Goal: Task Accomplishment & Management: Complete application form

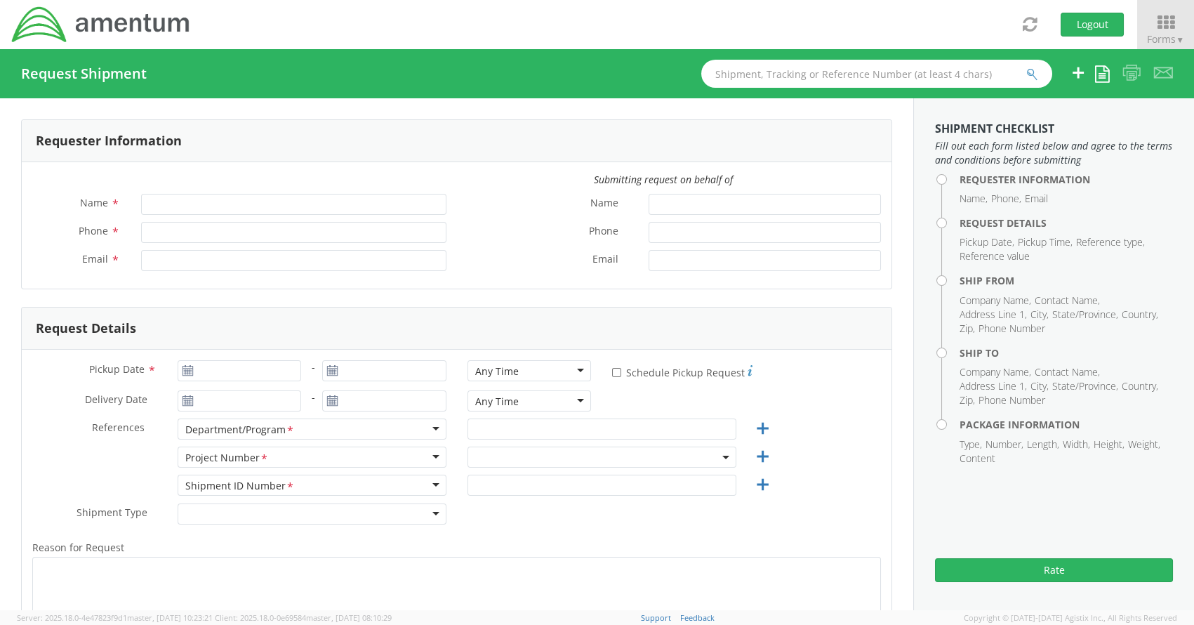
type input "[PERSON_NAME]"
type input "[PERSON_NAME][EMAIL_ADDRESS][PERSON_NAME][DOMAIN_NAME]"
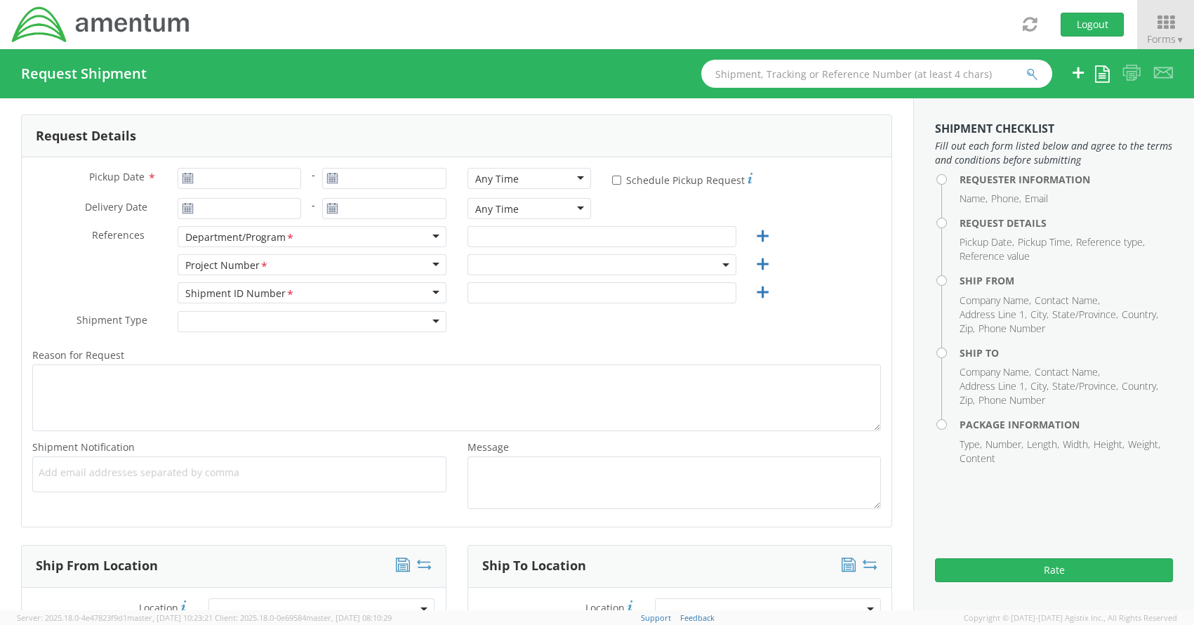
select select "ADMN.100046.00000"
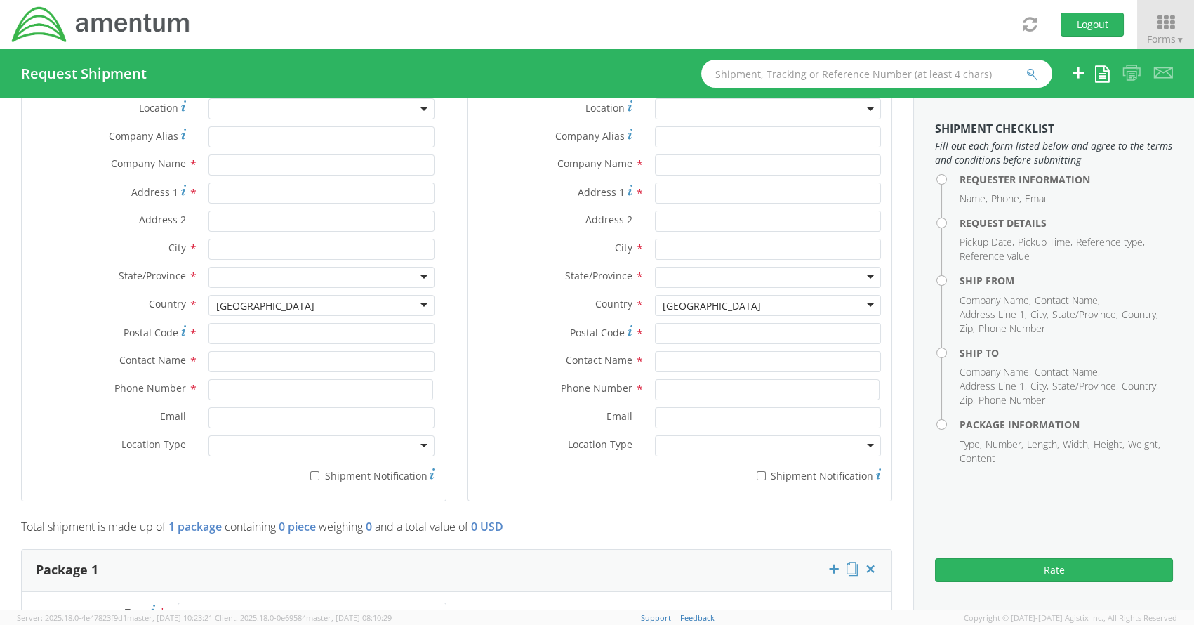
scroll to position [701, 0]
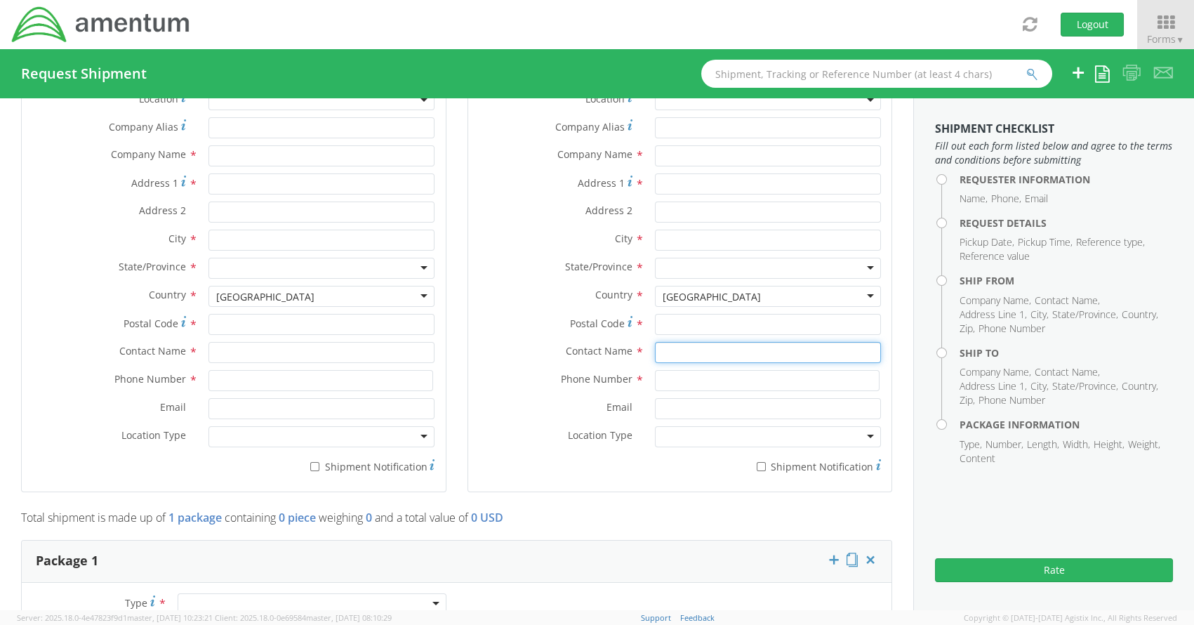
click at [660, 345] on input "text" at bounding box center [768, 352] width 226 height 21
paste input "[PERSON_NAME]"
click at [798, 357] on input "[PERSON_NAME]" at bounding box center [768, 352] width 226 height 21
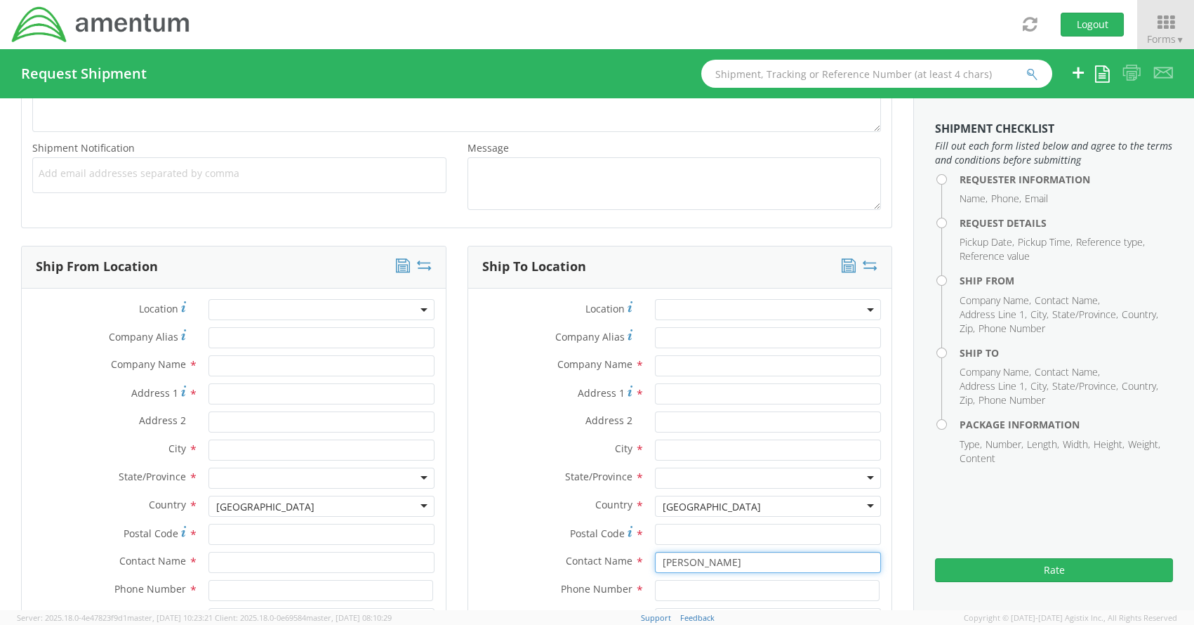
scroll to position [491, 0]
type input "[PERSON_NAME]"
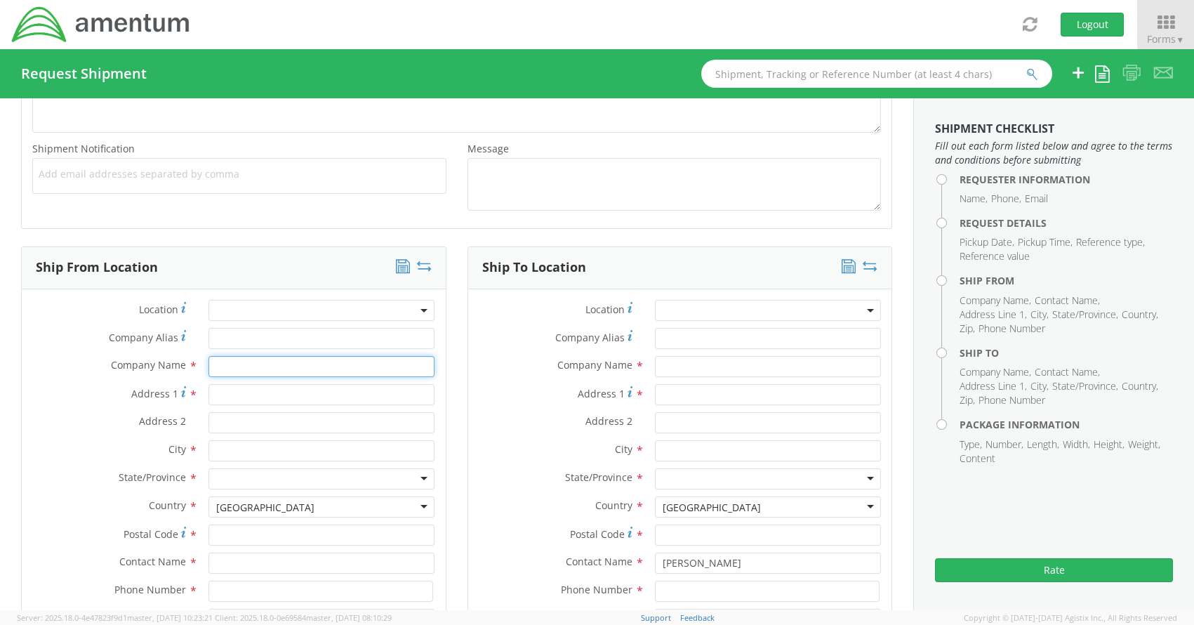
click at [249, 361] on input "text" at bounding box center [321, 366] width 226 height 21
type input "Amentum"
type input "[STREET_ADDRESS][PERSON_NAME]"
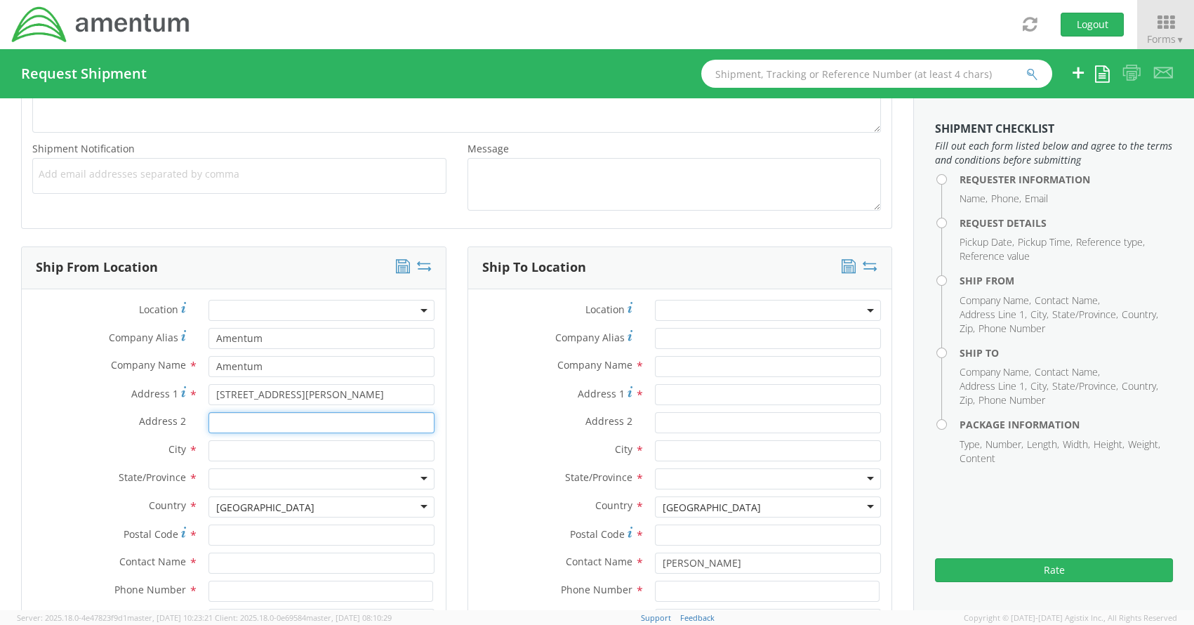
type input "Suite 200"
type input "[GEOGRAPHIC_DATA]"
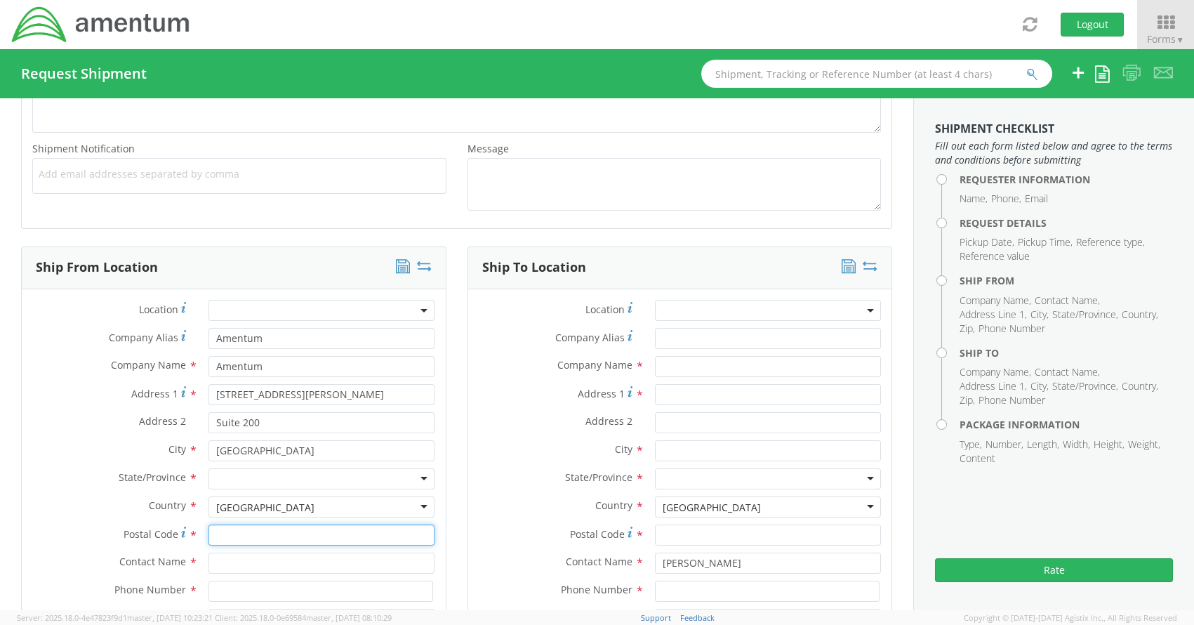
type input "20876"
type input "[PERSON_NAME]"
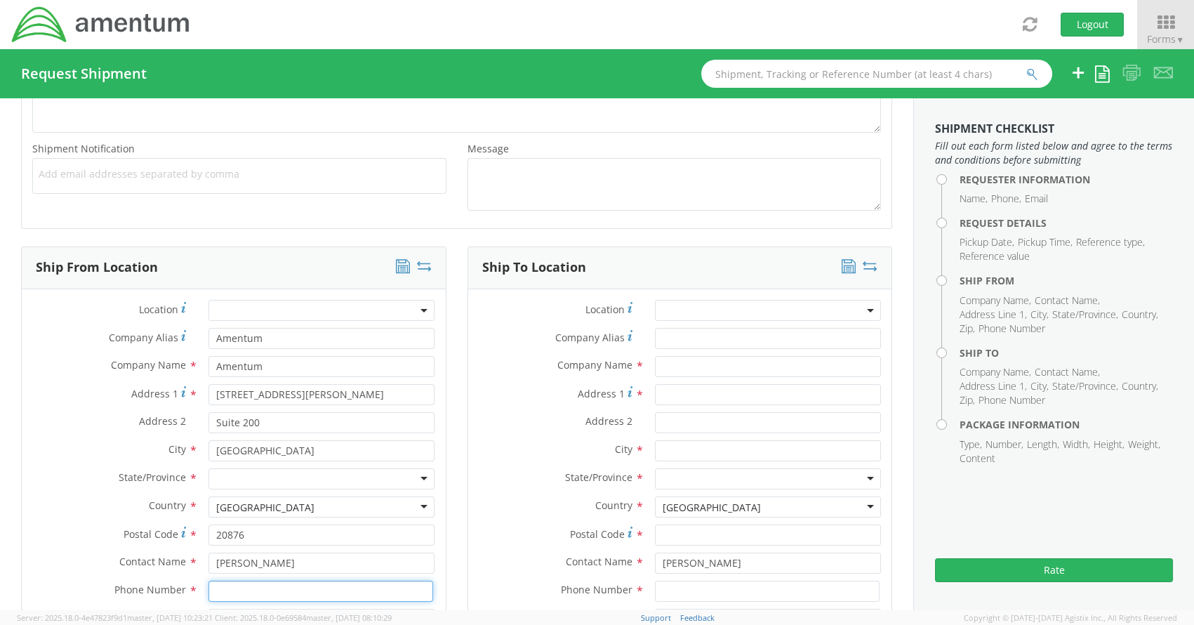
type input "3019443252"
type input "[PERSON_NAME][EMAIL_ADDRESS][PERSON_NAME][DOMAIN_NAME]"
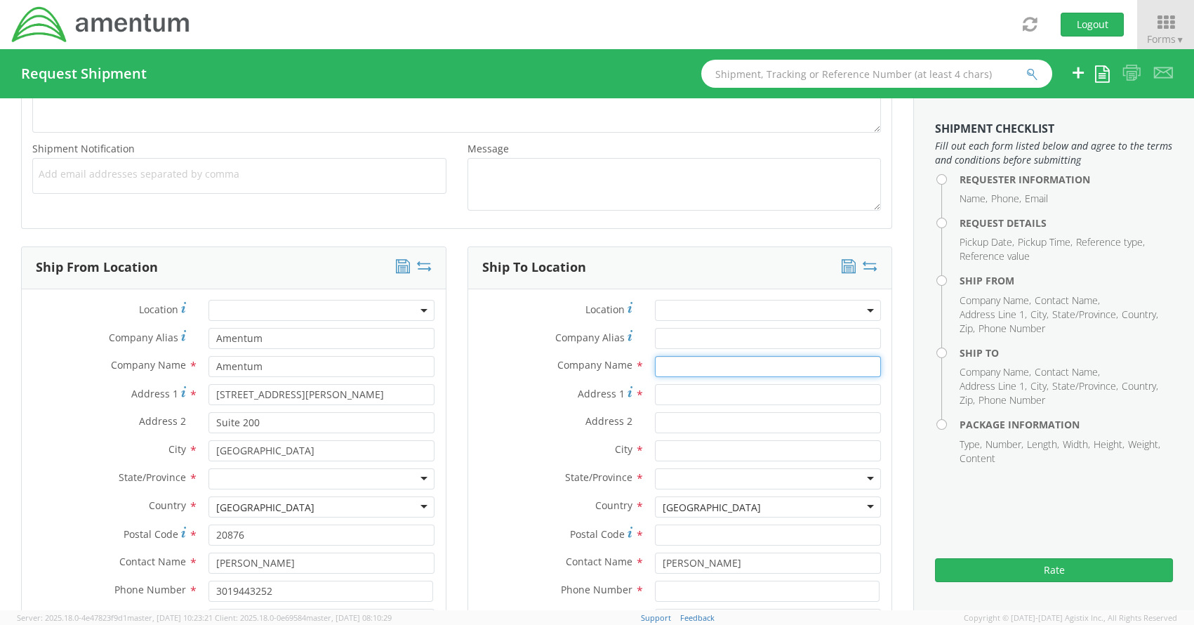
type input "[PERSON_NAME]"
type input "[STREET_ADDRESS]"
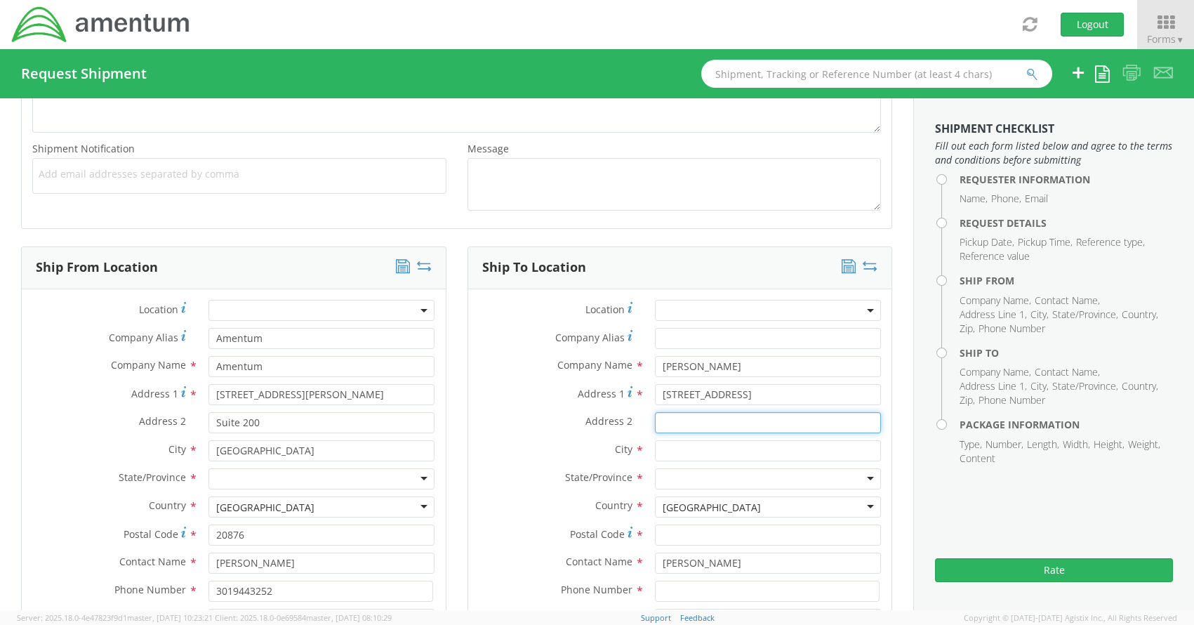
type input "Suite 900"
type input "[US_STATE][GEOGRAPHIC_DATA]"
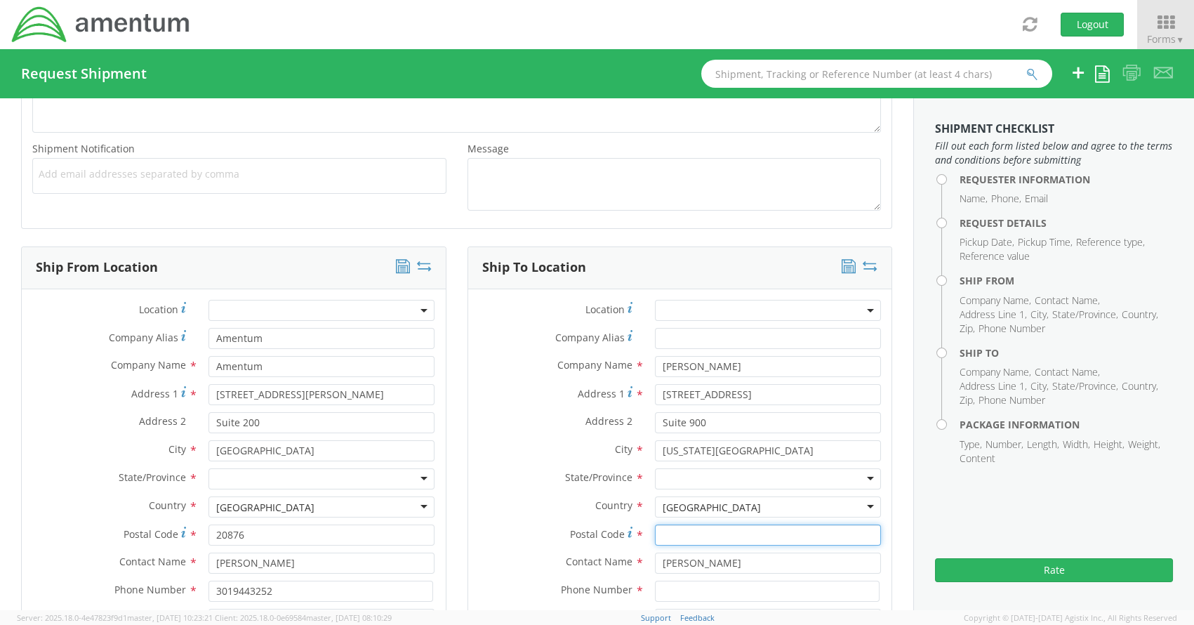
type input "64112"
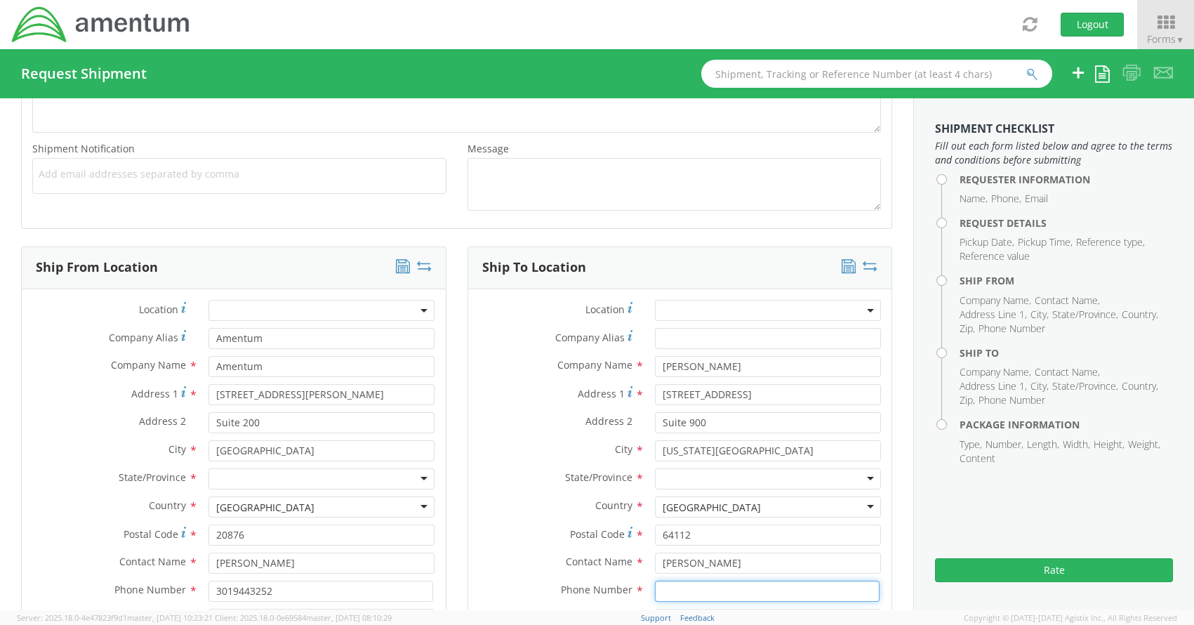
type input "8165724481"
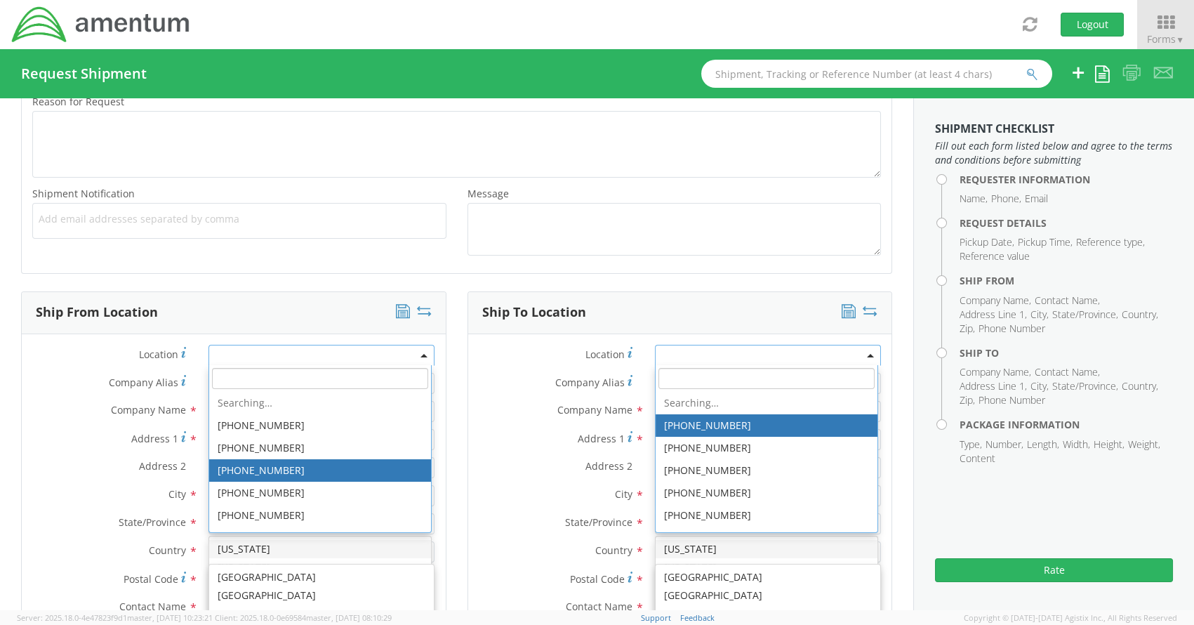
scroll to position [446, 0]
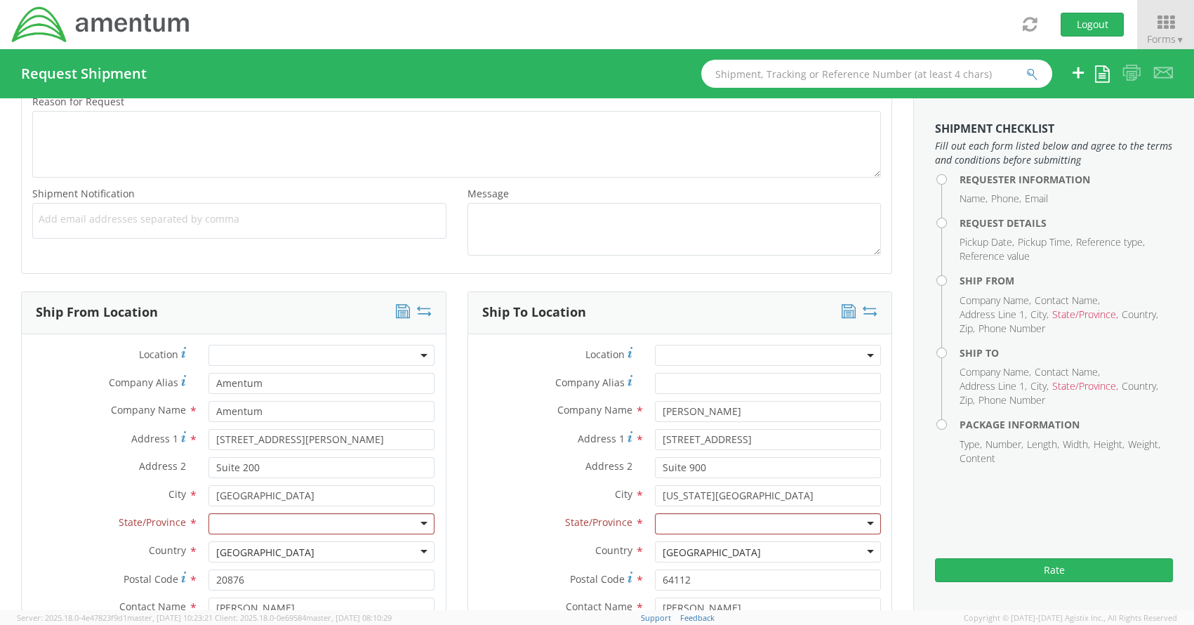
click at [378, 251] on div "Shipment Notification * Add email addresses separated by comma Message *" at bounding box center [457, 224] width 870 height 78
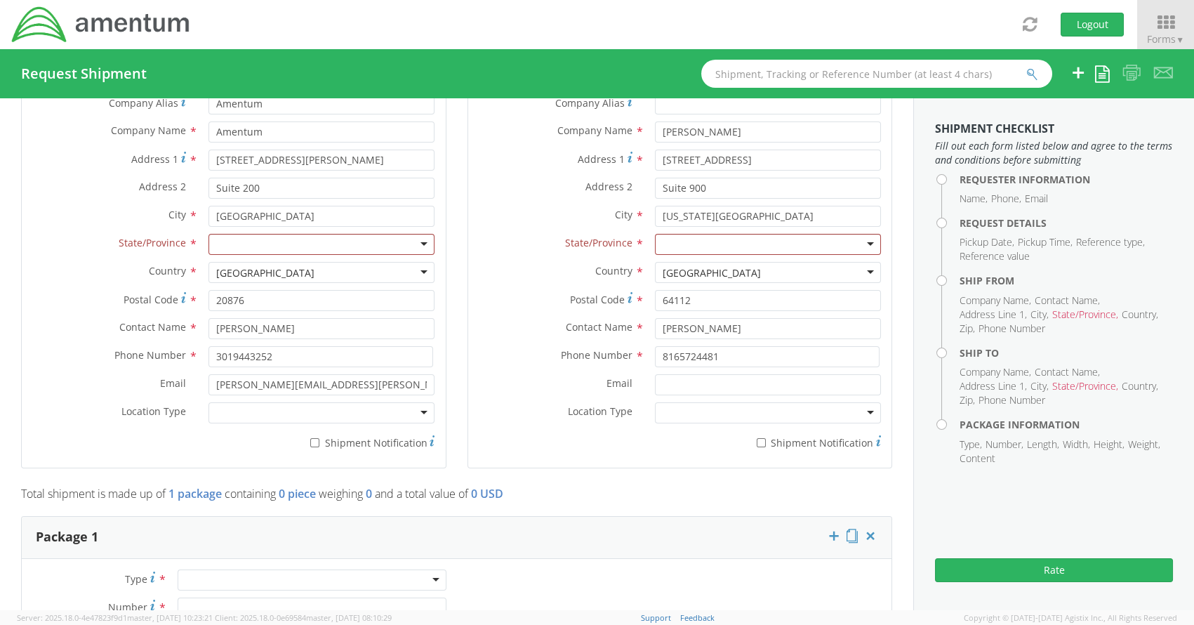
scroll to position [797, 0]
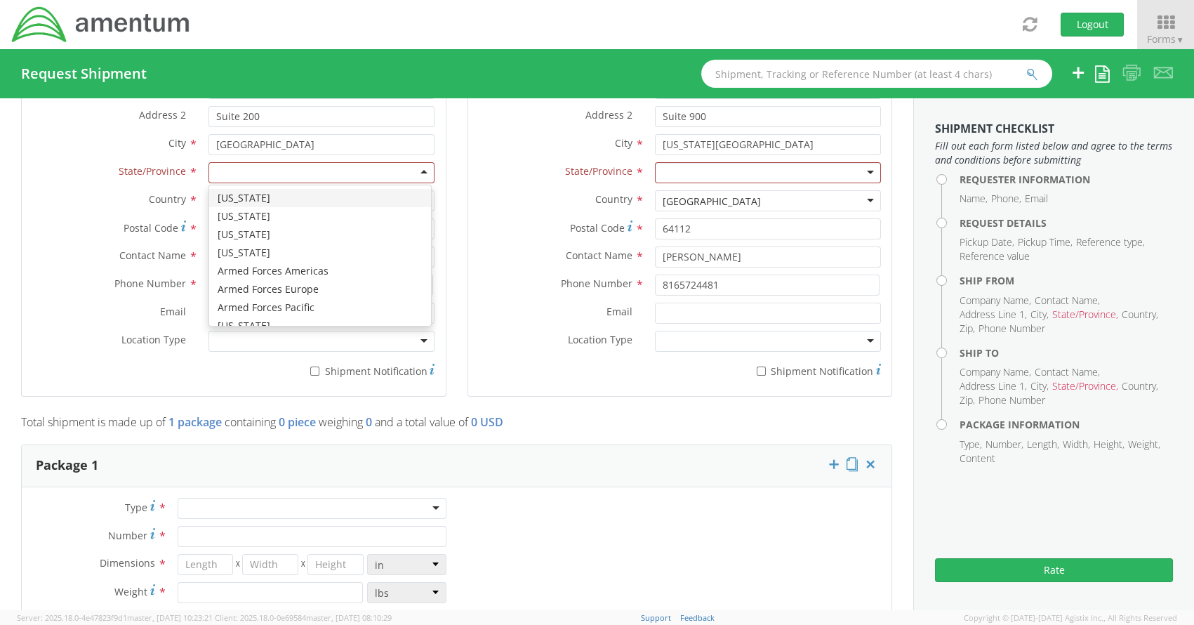
click at [272, 176] on div at bounding box center [321, 172] width 226 height 21
type input "m"
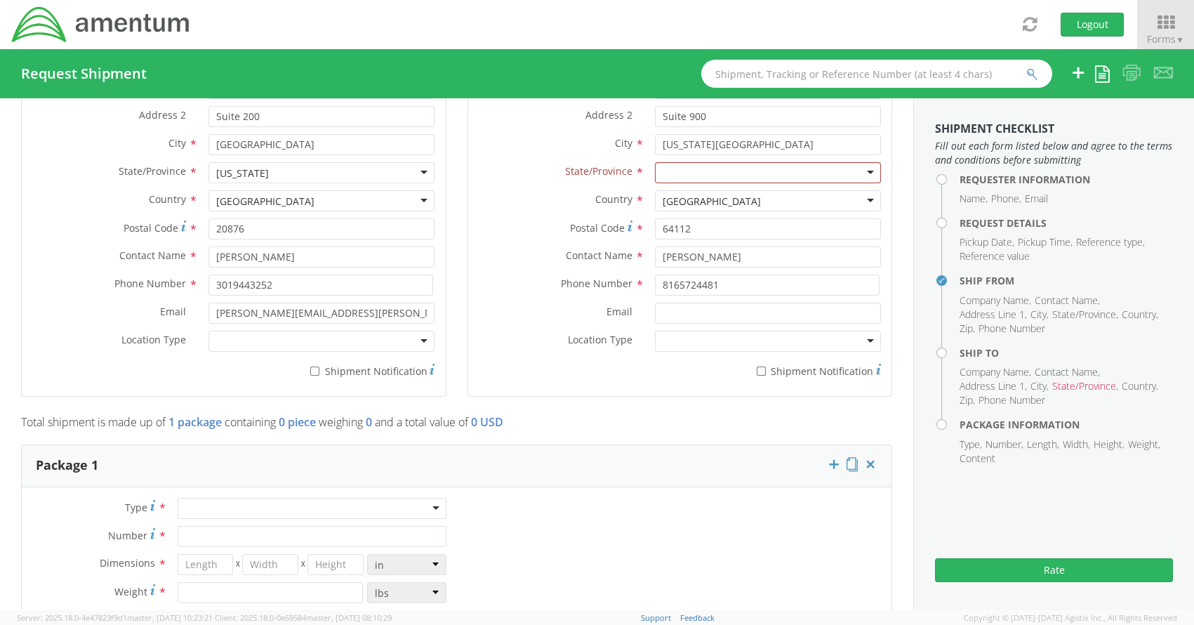
scroll to position [0, 0]
drag, startPoint x: 255, startPoint y: 230, endPoint x: 277, endPoint y: 244, distance: 24.9
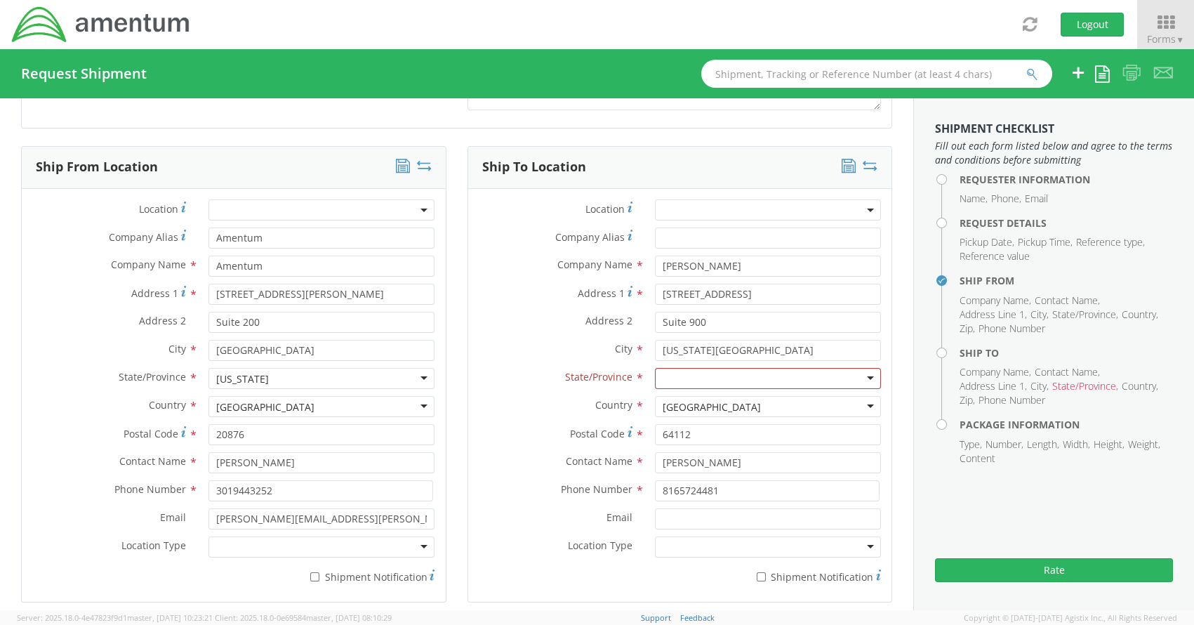
scroll to position [586, 0]
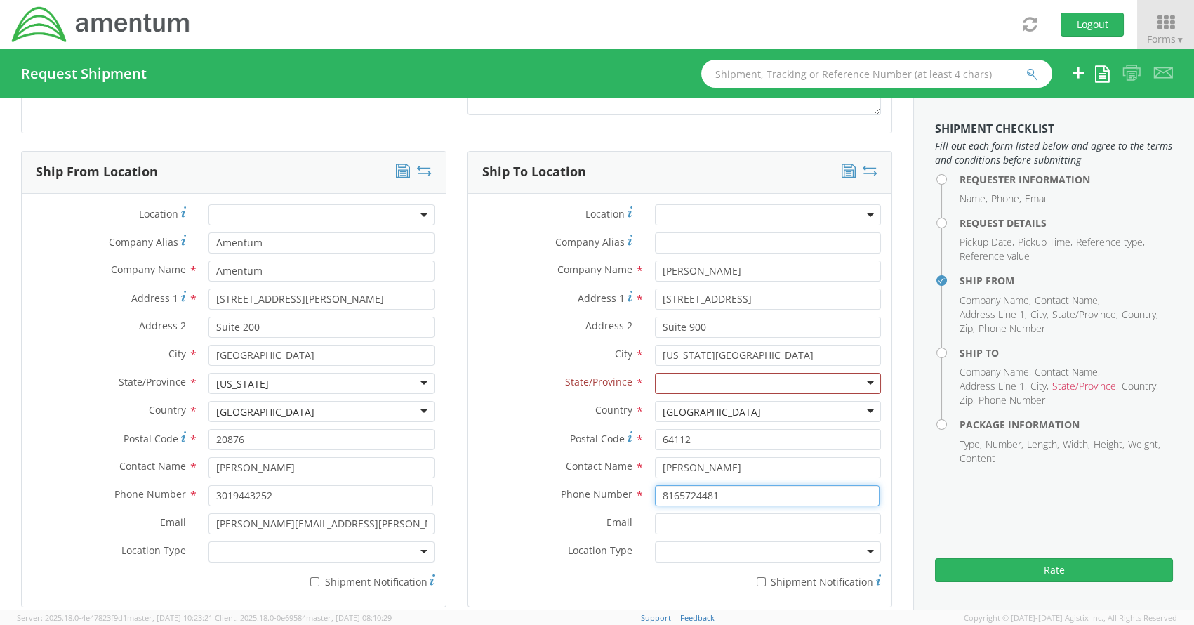
drag, startPoint x: 717, startPoint y: 495, endPoint x: 650, endPoint y: 489, distance: 66.9
click at [635, 493] on div "Phone Number * 8165724481" at bounding box center [680, 495] width 424 height 21
paste input "[PHONE_NUMBER]"
type input "[PHONE_NUMBER]"
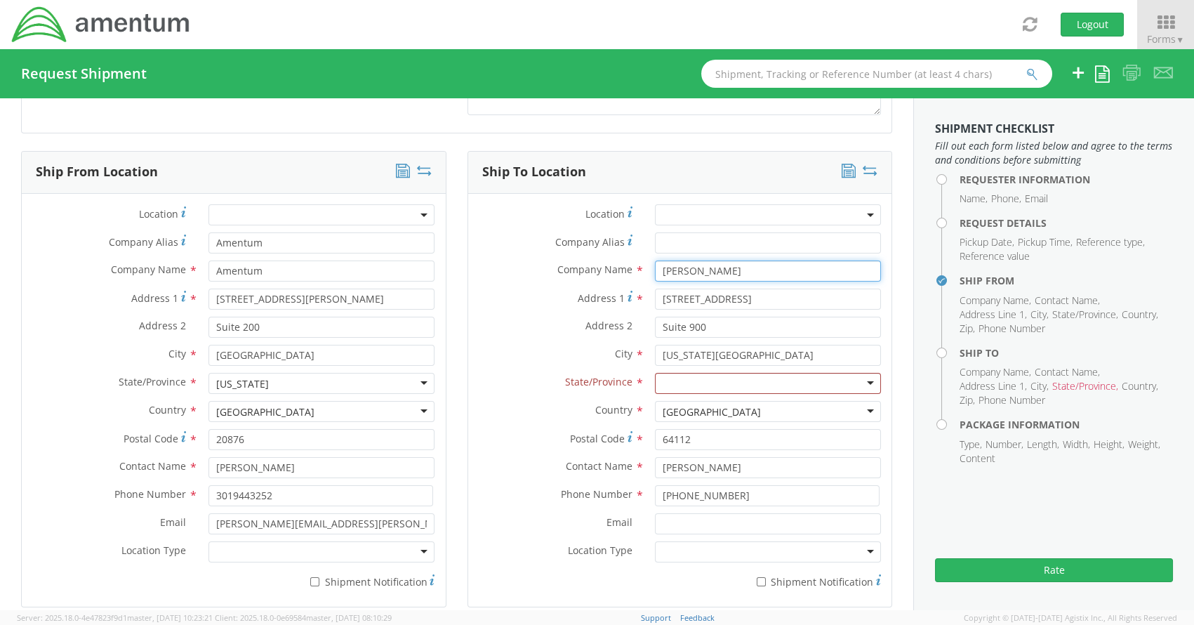
drag, startPoint x: 718, startPoint y: 271, endPoint x: 648, endPoint y: 270, distance: 70.2
click at [655, 270] on input "[PERSON_NAME]" at bounding box center [768, 270] width 226 height 21
paste input "United Cleanup Oak Ridge LLC"
type input "United Cleanup Oak Ridge LLC"
drag, startPoint x: 786, startPoint y: 303, endPoint x: 656, endPoint y: 300, distance: 130.6
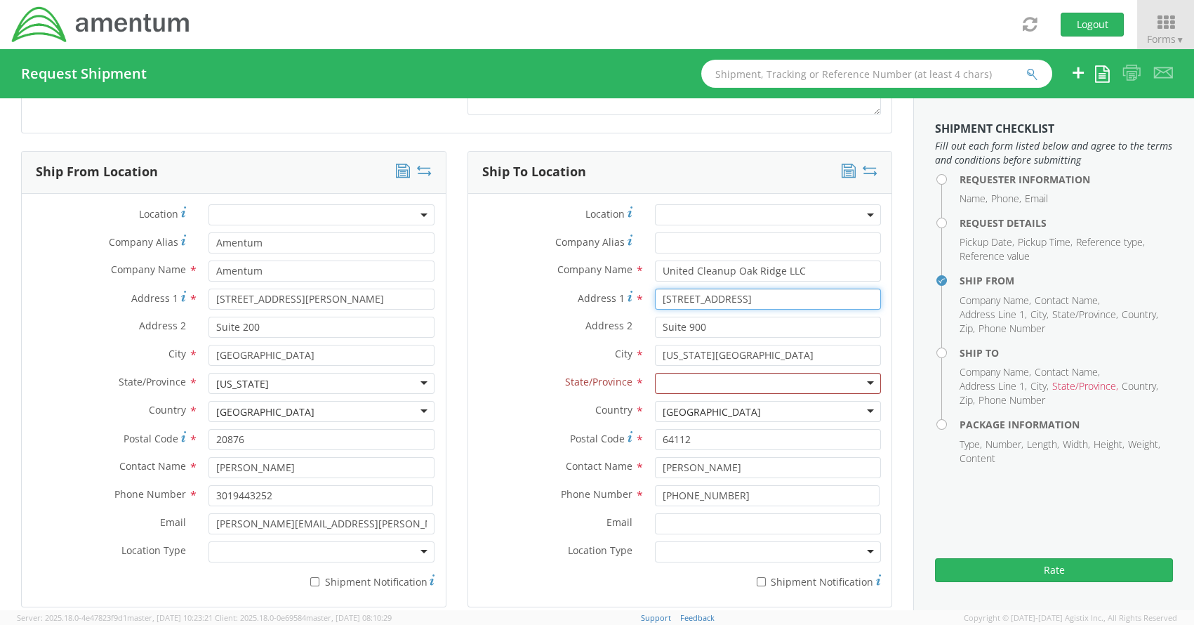
click at [655, 301] on input "[STREET_ADDRESS]" at bounding box center [768, 298] width 226 height 21
paste input "[STREET_ADDRESS][PERSON_NAME]"
type input "[STREET_ADDRESS][PERSON_NAME]"
drag, startPoint x: 711, startPoint y: 323, endPoint x: 637, endPoint y: 321, distance: 74.4
click at [644, 321] on div "Suite 900" at bounding box center [767, 327] width 247 height 21
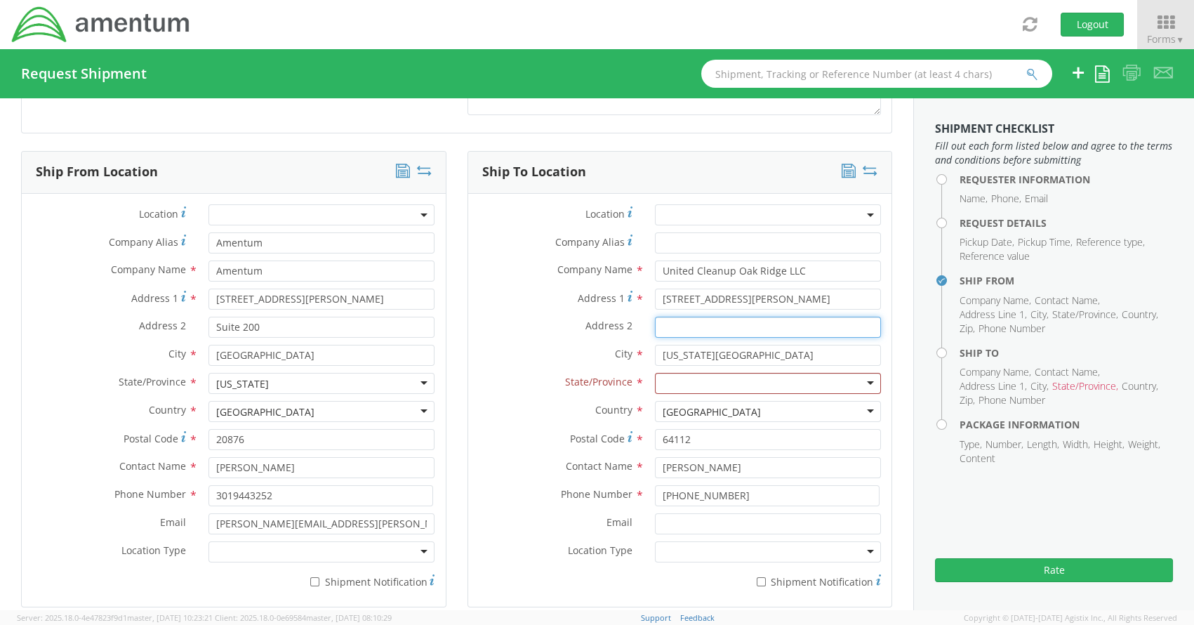
click at [711, 330] on input "Address 2 *" at bounding box center [768, 327] width 226 height 21
click at [663, 354] on input "[US_STATE][GEOGRAPHIC_DATA]" at bounding box center [768, 355] width 226 height 21
drag, startPoint x: 729, startPoint y: 357, endPoint x: 668, endPoint y: 359, distance: 61.1
click at [655, 354] on input "[US_STATE][GEOGRAPHIC_DATA]" at bounding box center [768, 355] width 226 height 21
paste input "[GEOGRAPHIC_DATA], [GEOGRAPHIC_DATA]"
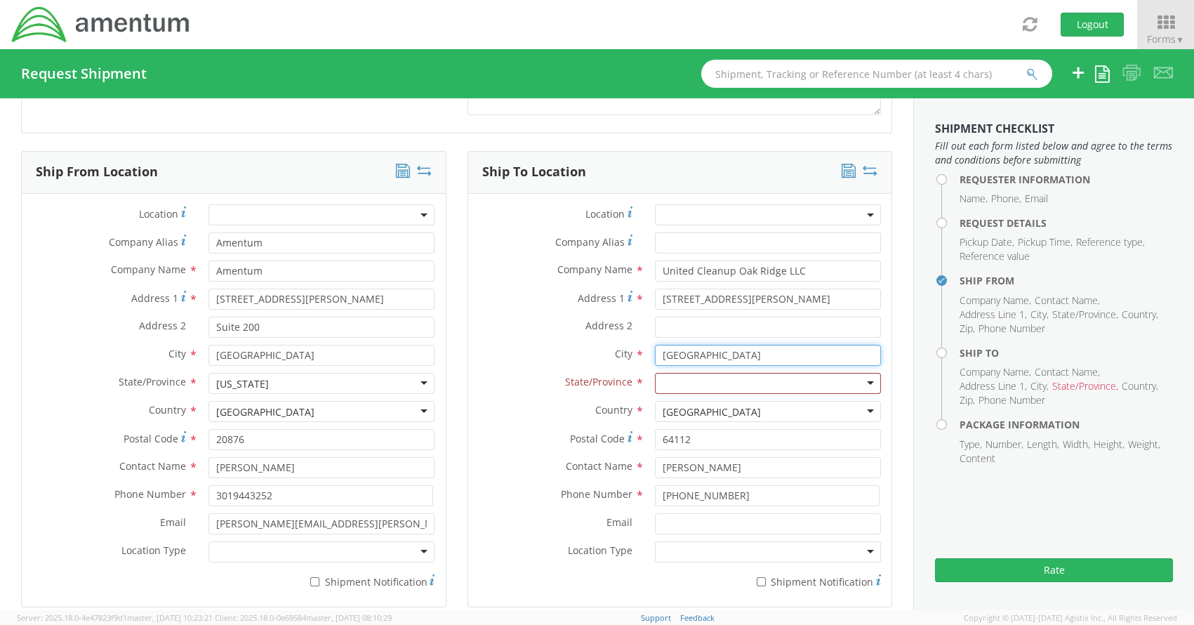
type input "[GEOGRAPHIC_DATA]"
click at [741, 380] on div at bounding box center [768, 383] width 226 height 21
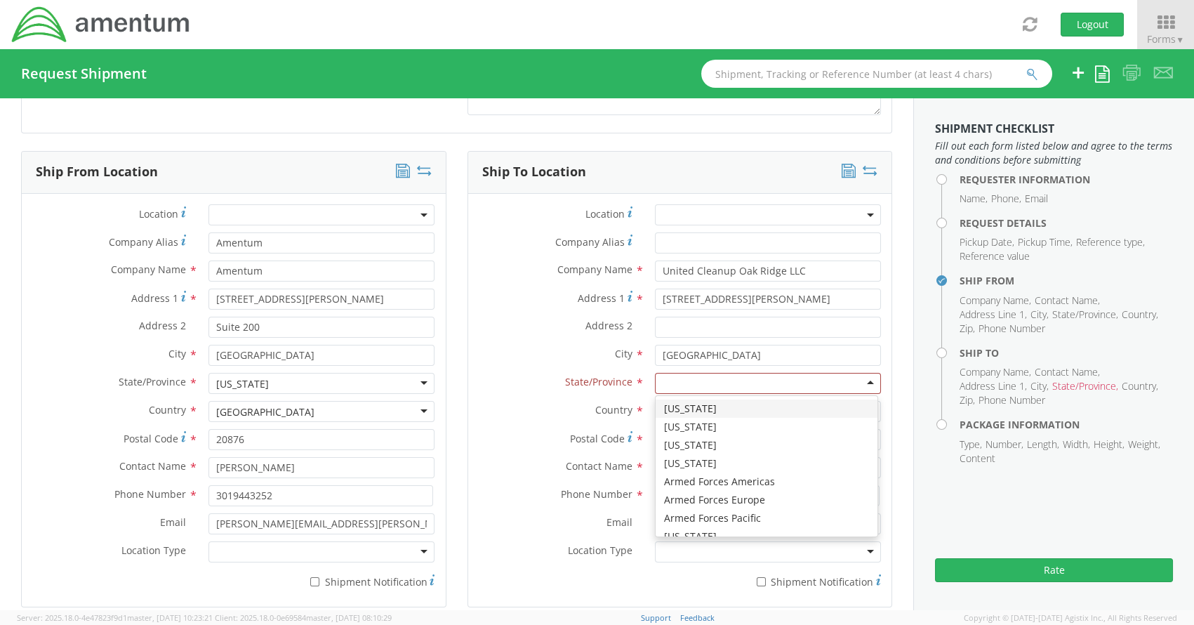
type input "t"
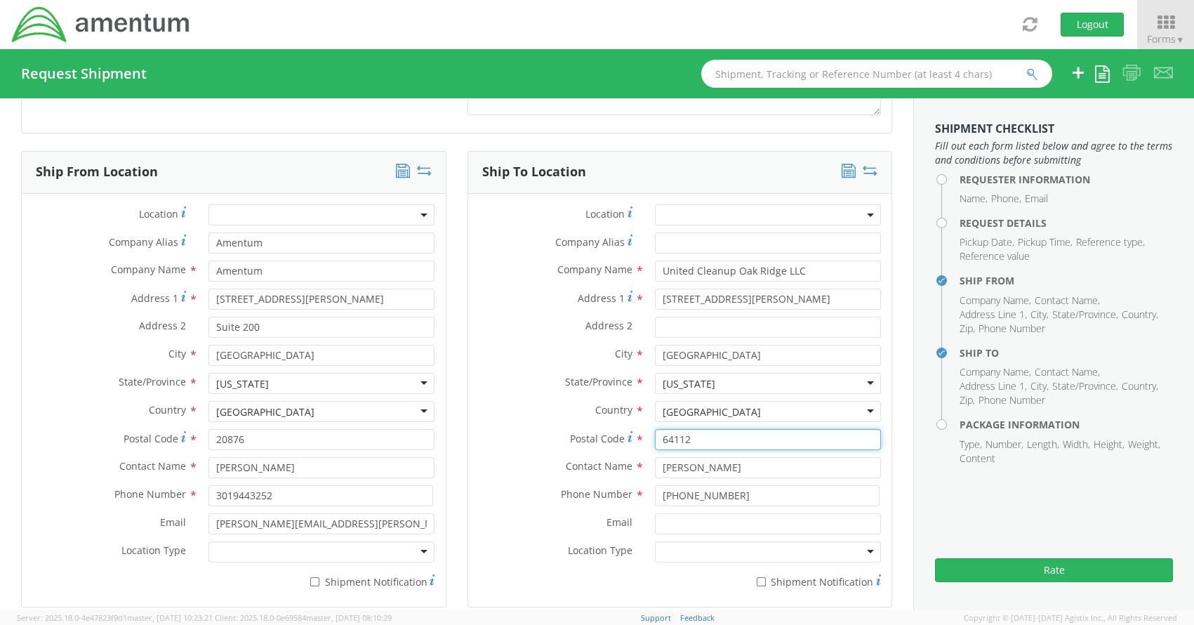
drag, startPoint x: 706, startPoint y: 439, endPoint x: 625, endPoint y: 434, distance: 80.9
click at [626, 434] on div "Postal Code * 64112" at bounding box center [680, 439] width 424 height 21
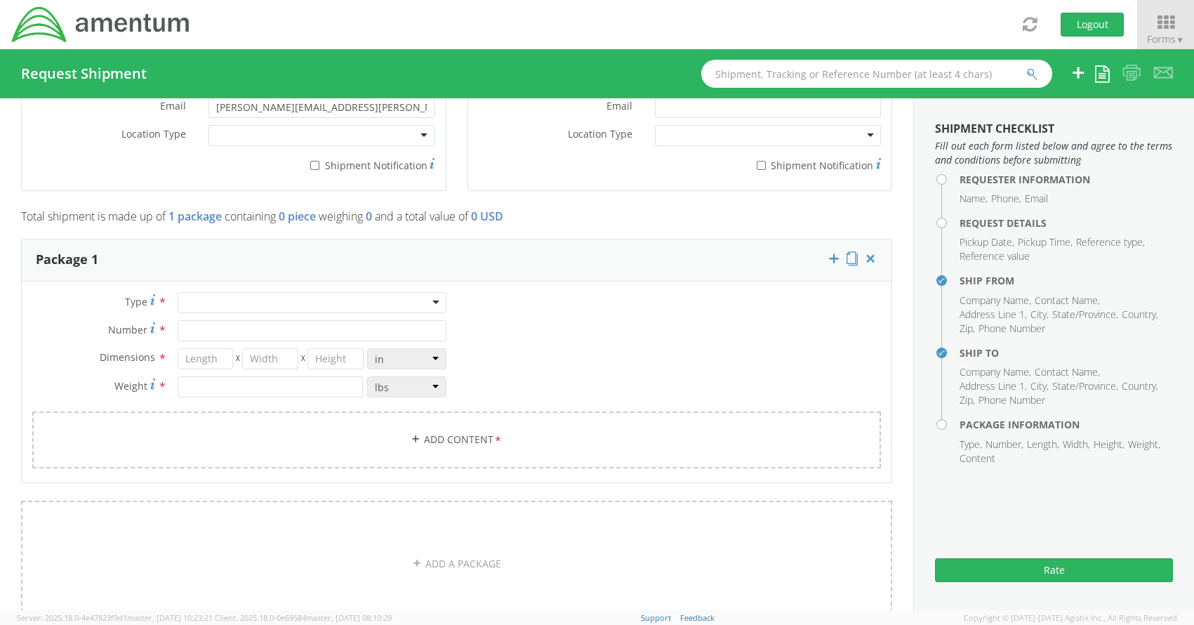
scroll to position [1007, 0]
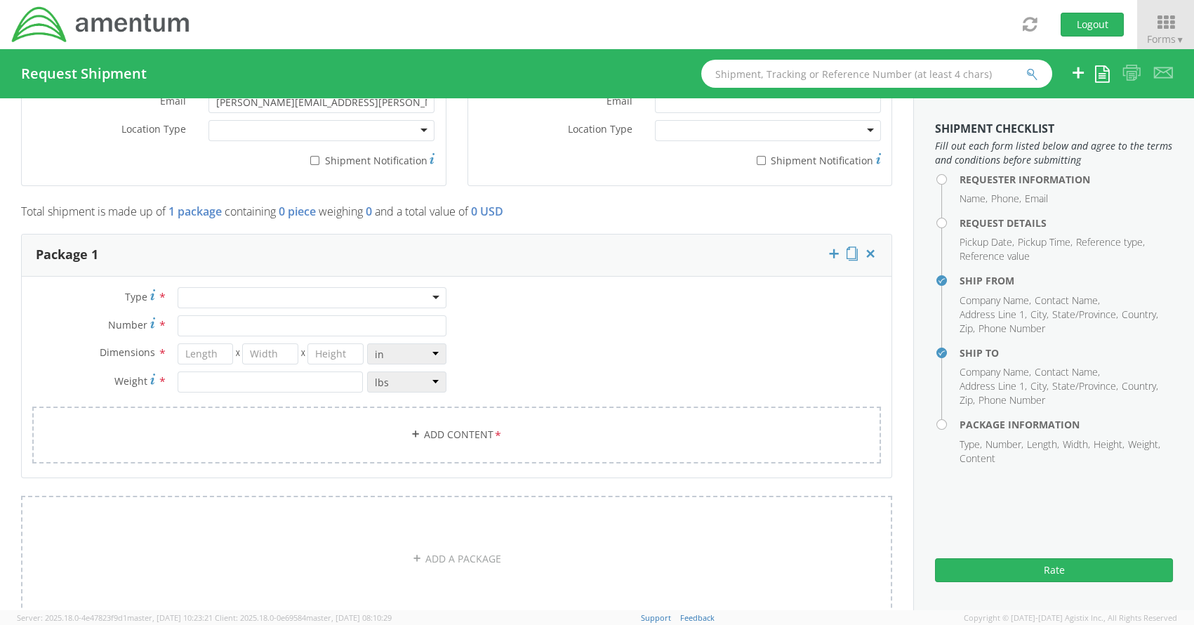
type input "37830"
click at [324, 295] on div at bounding box center [312, 297] width 269 height 21
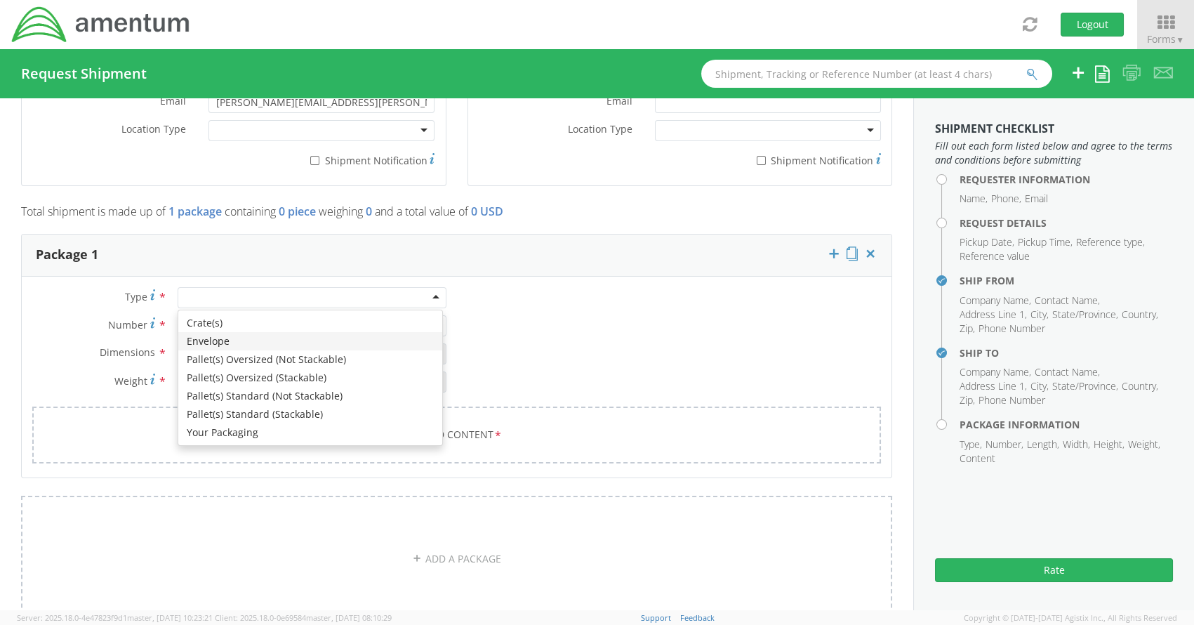
type input "1"
type input "9.5"
type input "12.5"
type input "0.25"
type input "1"
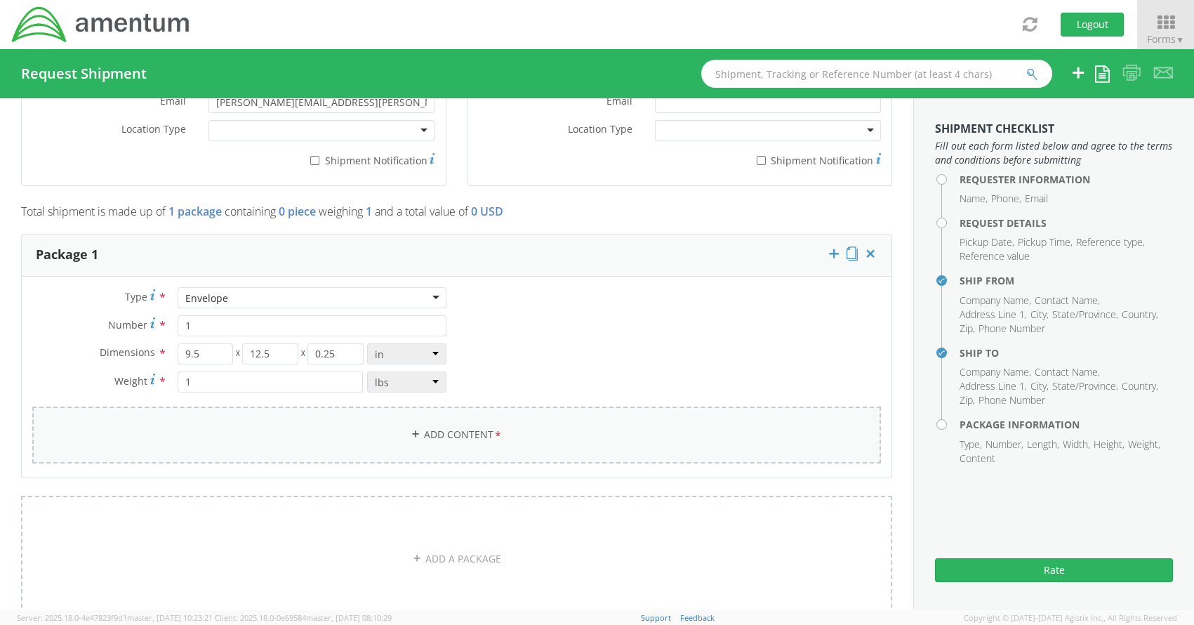
click at [470, 435] on link "Add Content *" at bounding box center [456, 434] width 849 height 57
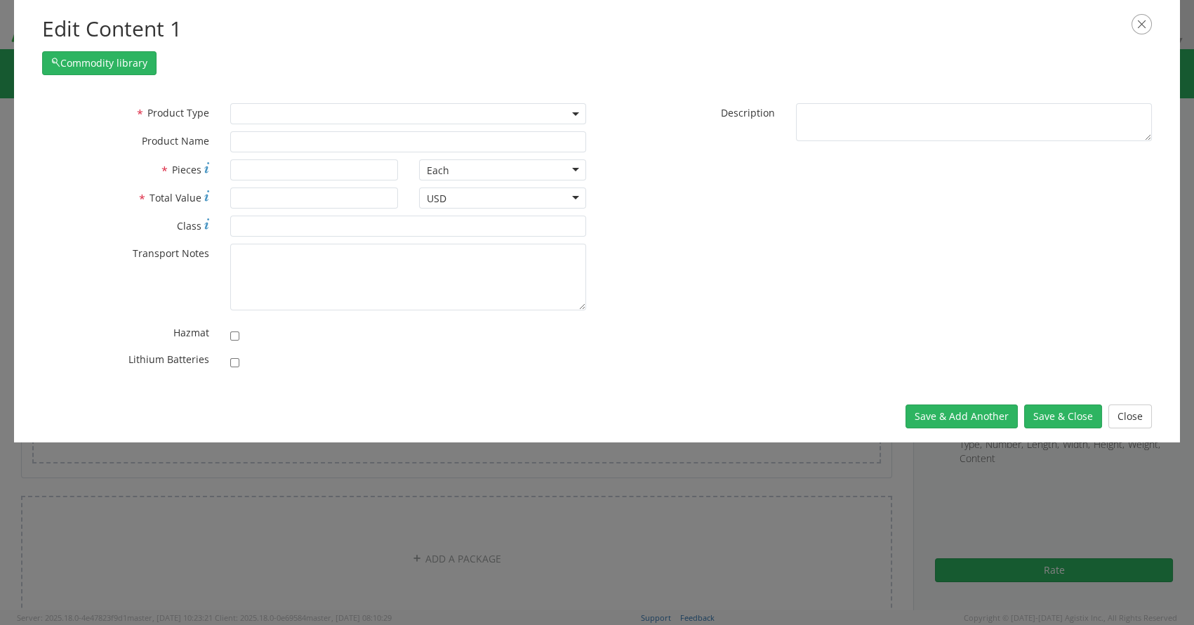
click at [366, 117] on span at bounding box center [408, 113] width 356 height 21
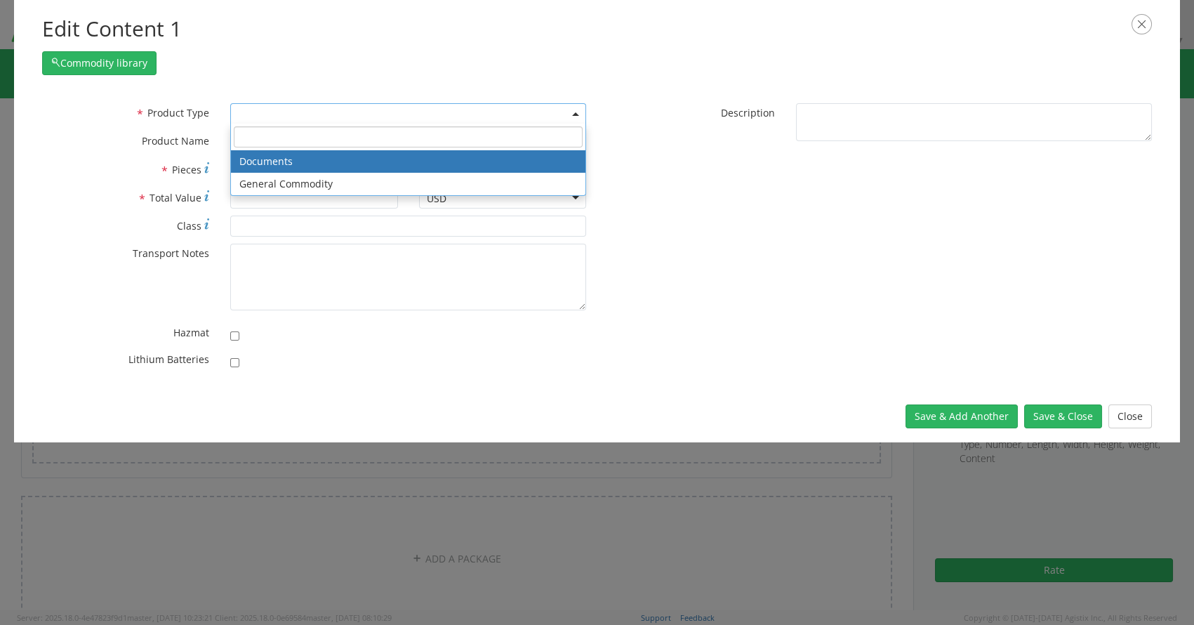
select select "DOCUMENT"
type input "Documents"
type input "1"
type textarea "Documents"
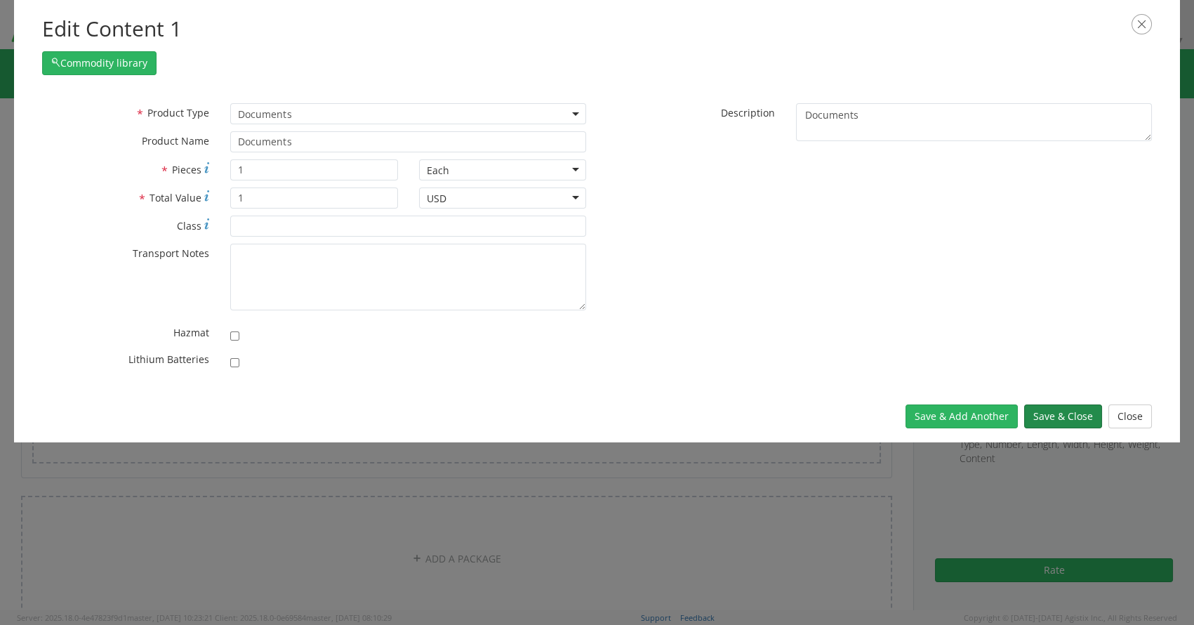
click at [1063, 412] on button "Save & Close" at bounding box center [1063, 416] width 78 height 24
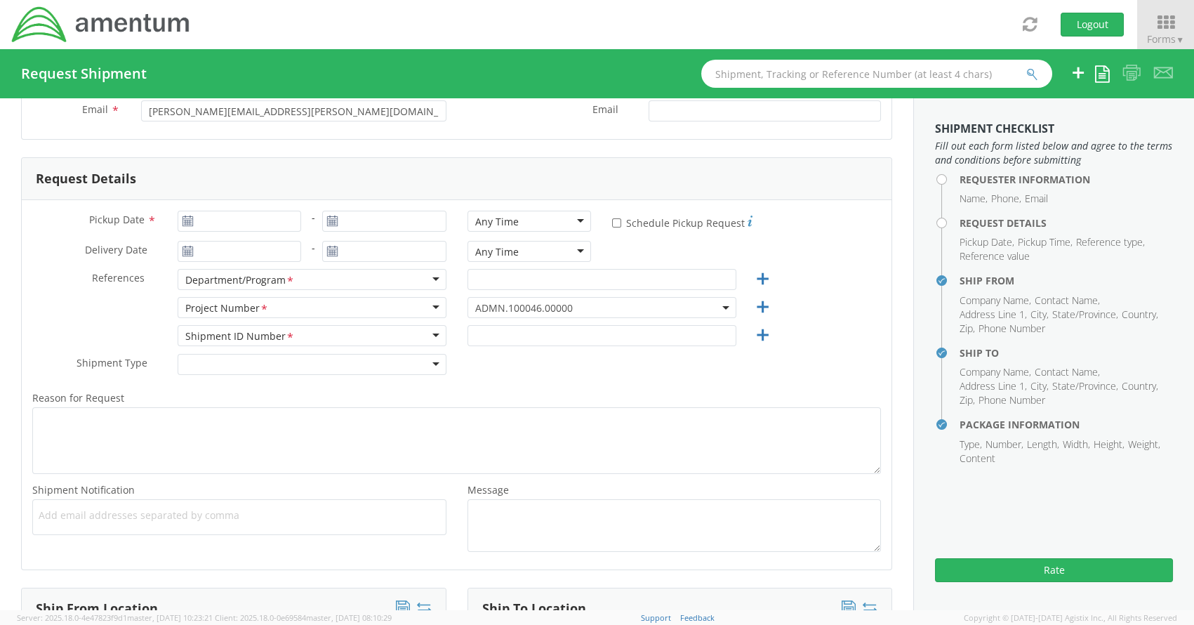
scroll to position [0, 0]
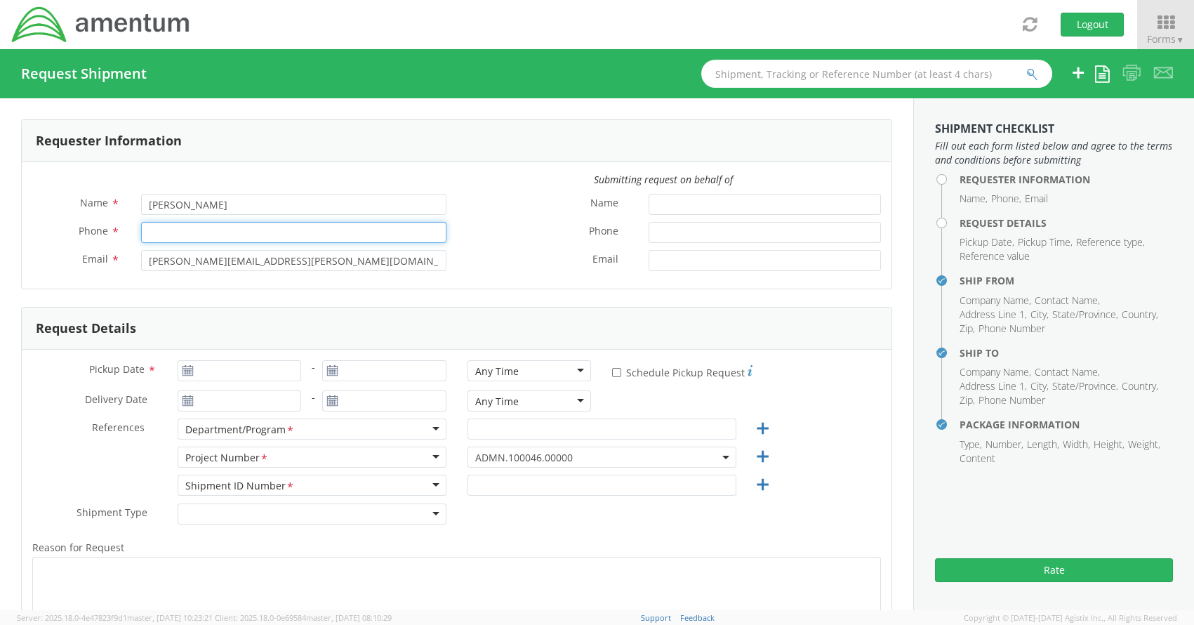
click at [263, 232] on input "Phone *" at bounding box center [293, 232] width 305 height 21
type input "3019443252"
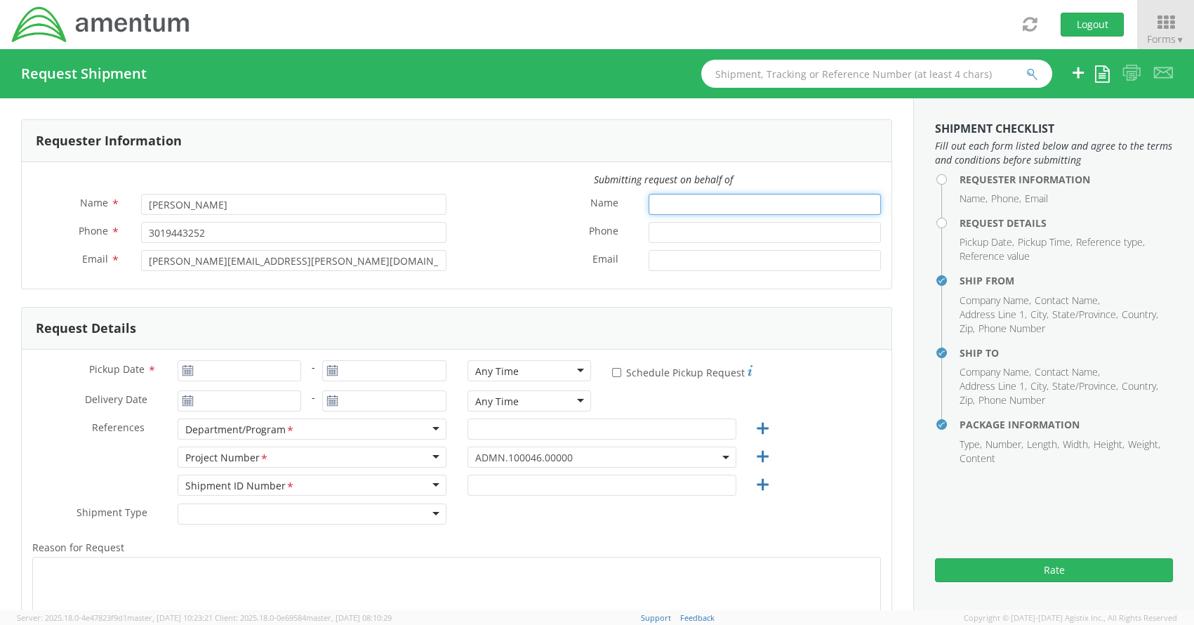
type input "[PERSON_NAME]"
type input "3019443252"
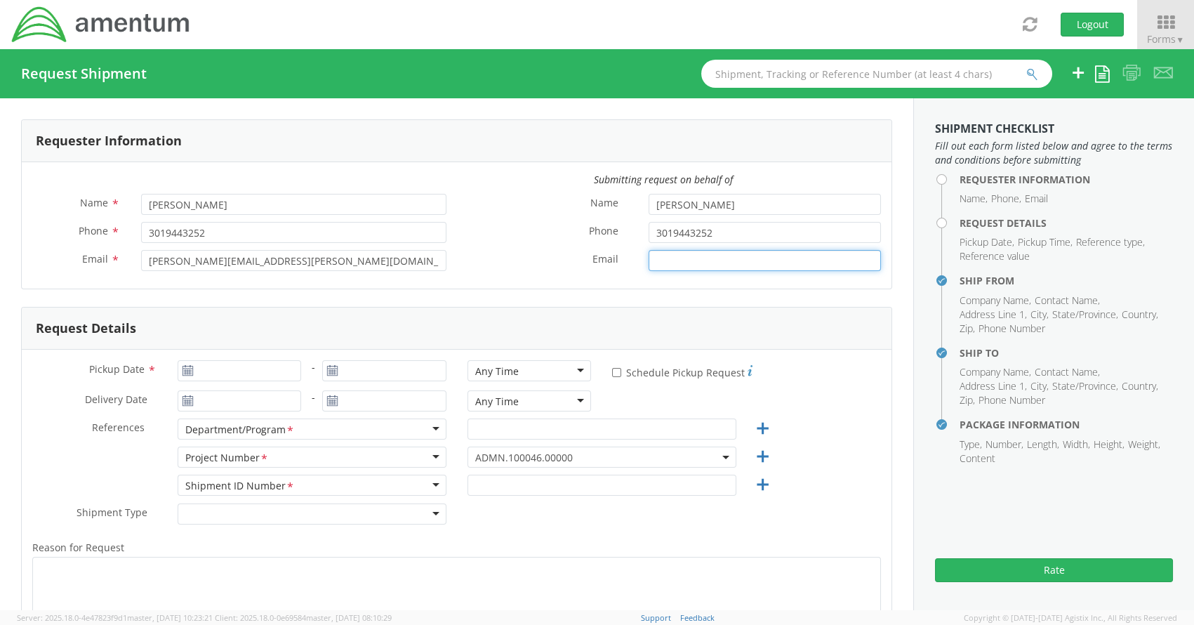
type input "[PERSON_NAME][EMAIL_ADDRESS][PERSON_NAME][DOMAIN_NAME]"
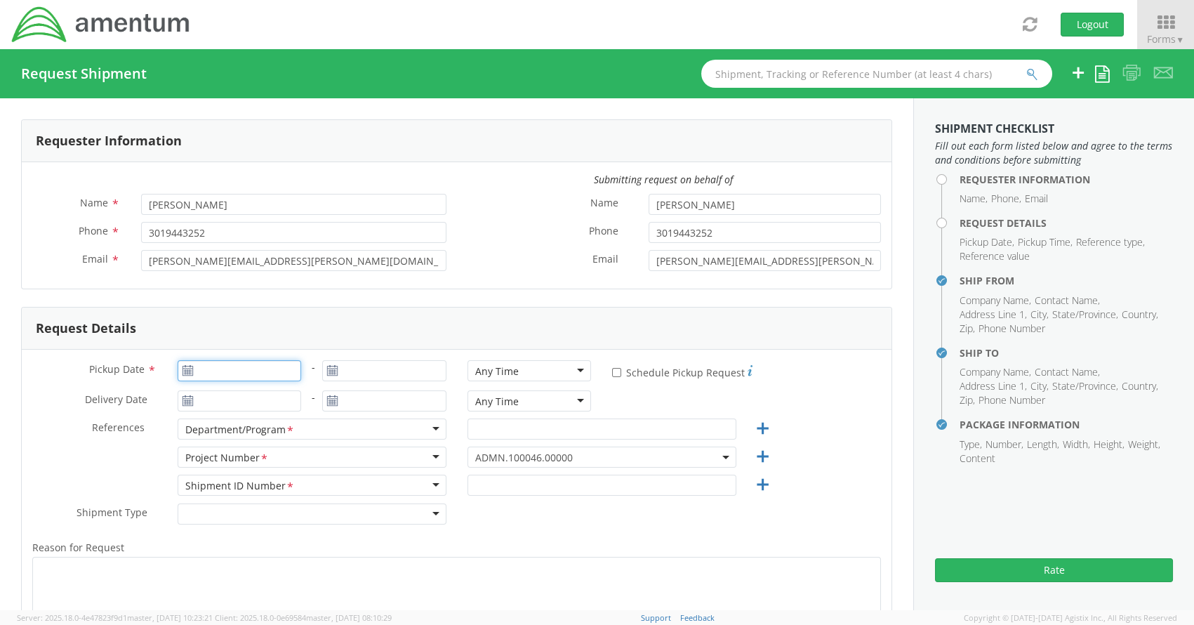
type input "[DATE]"
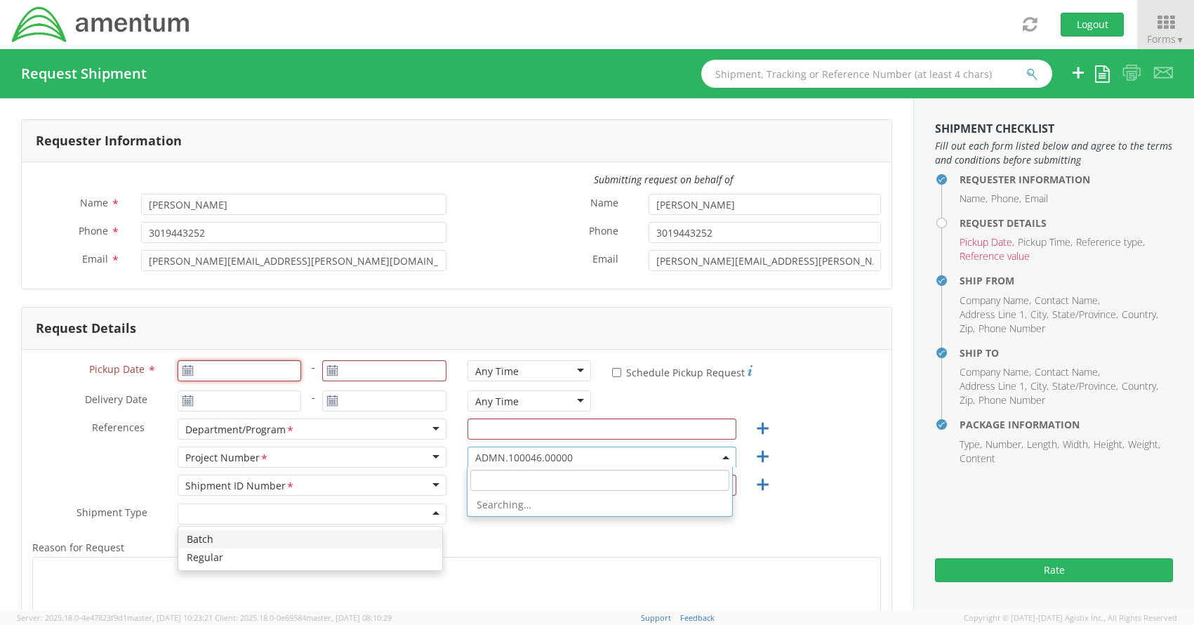
type input "[DATE]"
click at [610, 286] on div "Submitting request on behalf of Name * [PERSON_NAME] Phone * 3019443252 Email *…" at bounding box center [457, 225] width 870 height 126
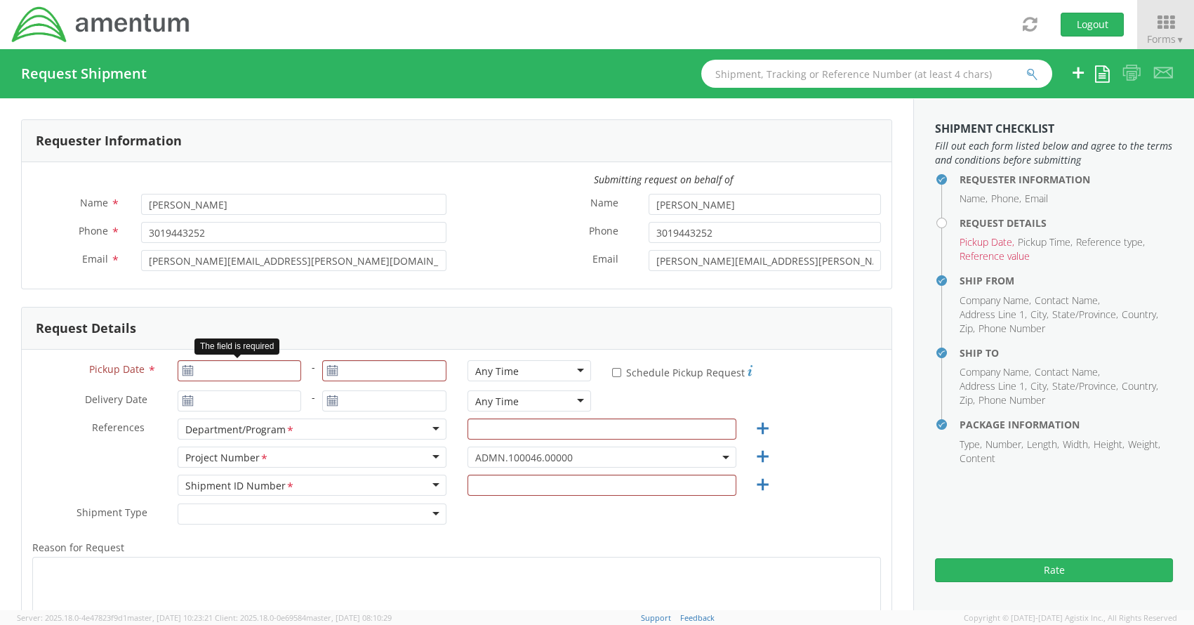
click at [183, 370] on use at bounding box center [187, 370] width 10 height 10
type input "[DATE]"
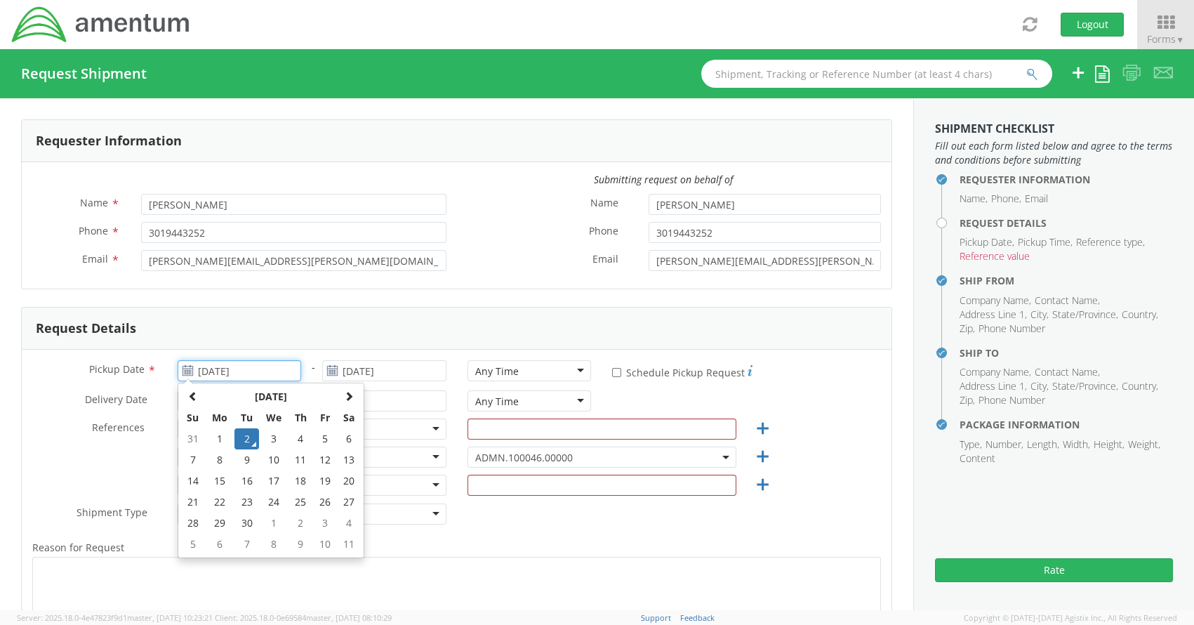
click at [225, 371] on input "[DATE]" at bounding box center [240, 370] width 124 height 21
click at [245, 437] on td "2" at bounding box center [246, 438] width 25 height 21
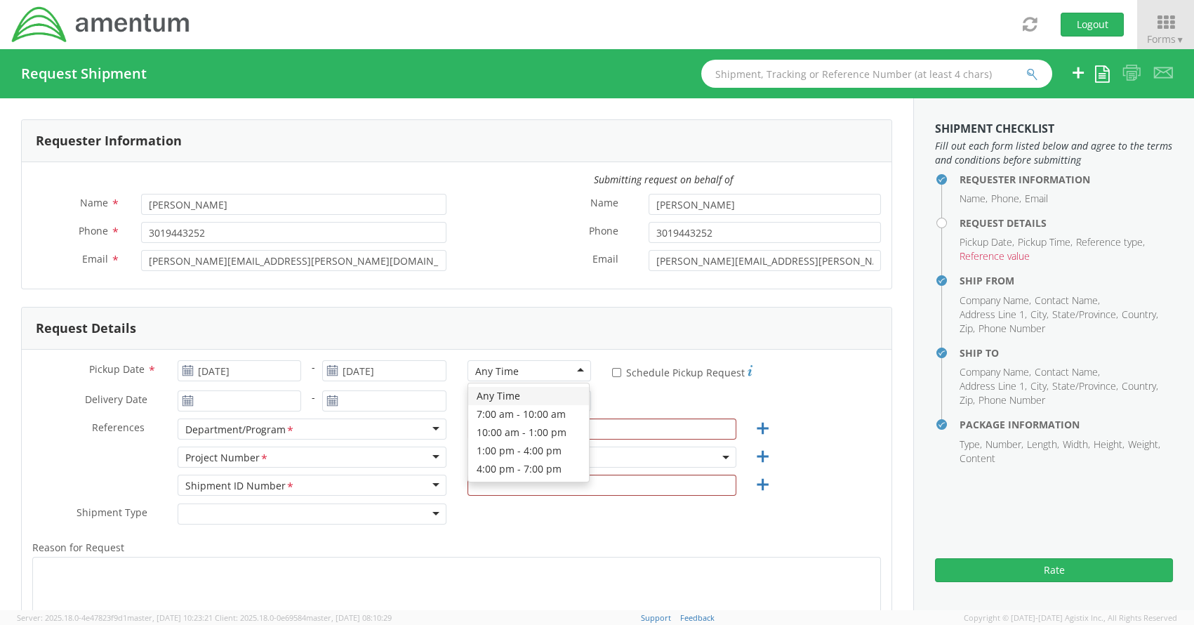
click at [571, 372] on div "Any Time" at bounding box center [529, 370] width 124 height 21
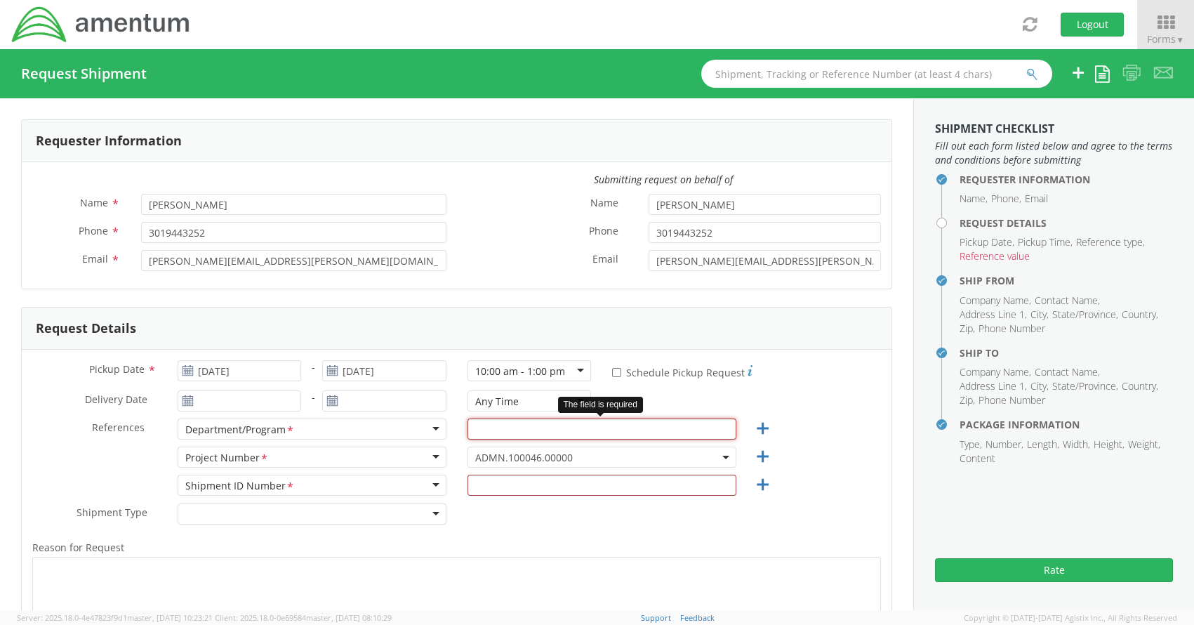
click at [588, 430] on input "text" at bounding box center [601, 428] width 269 height 21
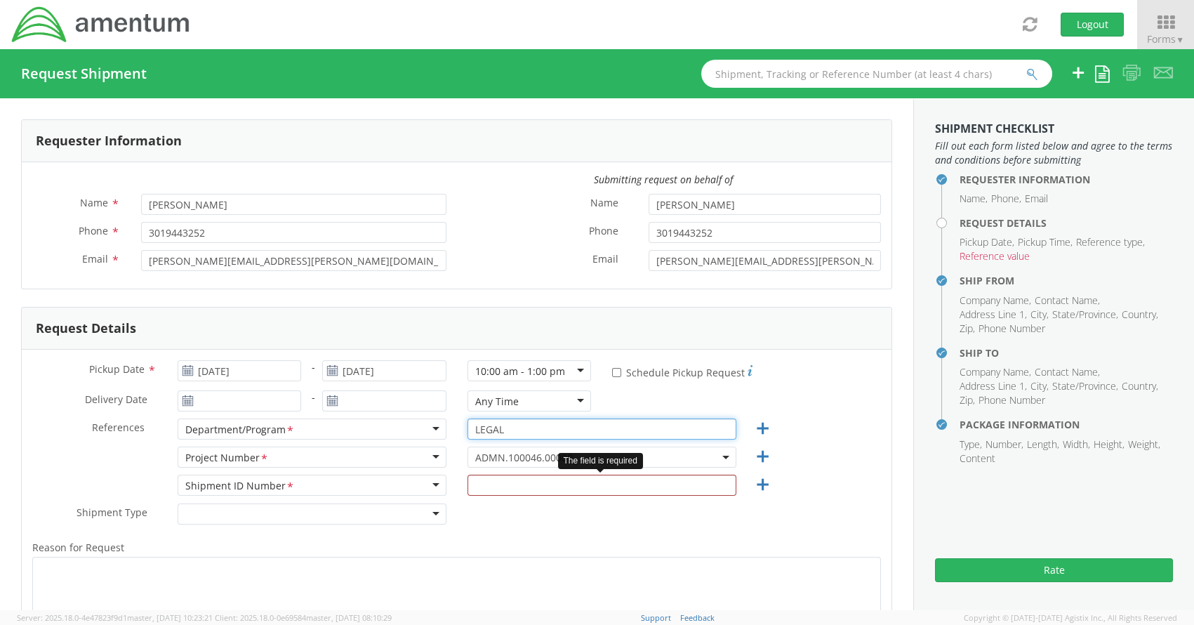
type input "LEGAL"
click at [570, 493] on input "text" at bounding box center [601, 484] width 269 height 21
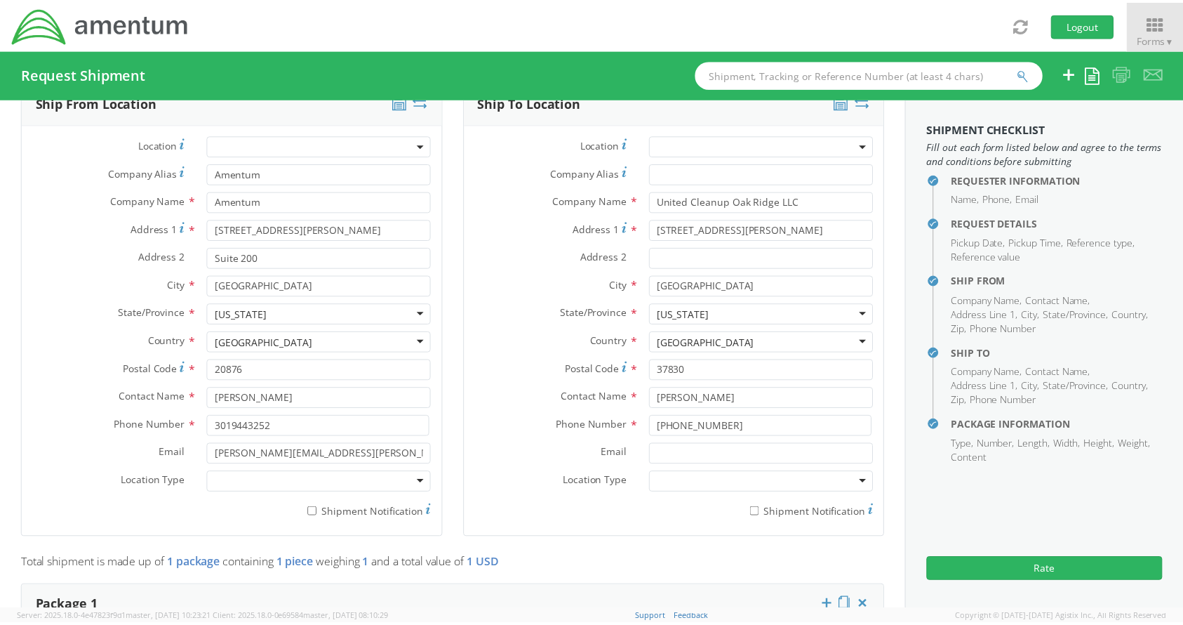
scroll to position [631, 0]
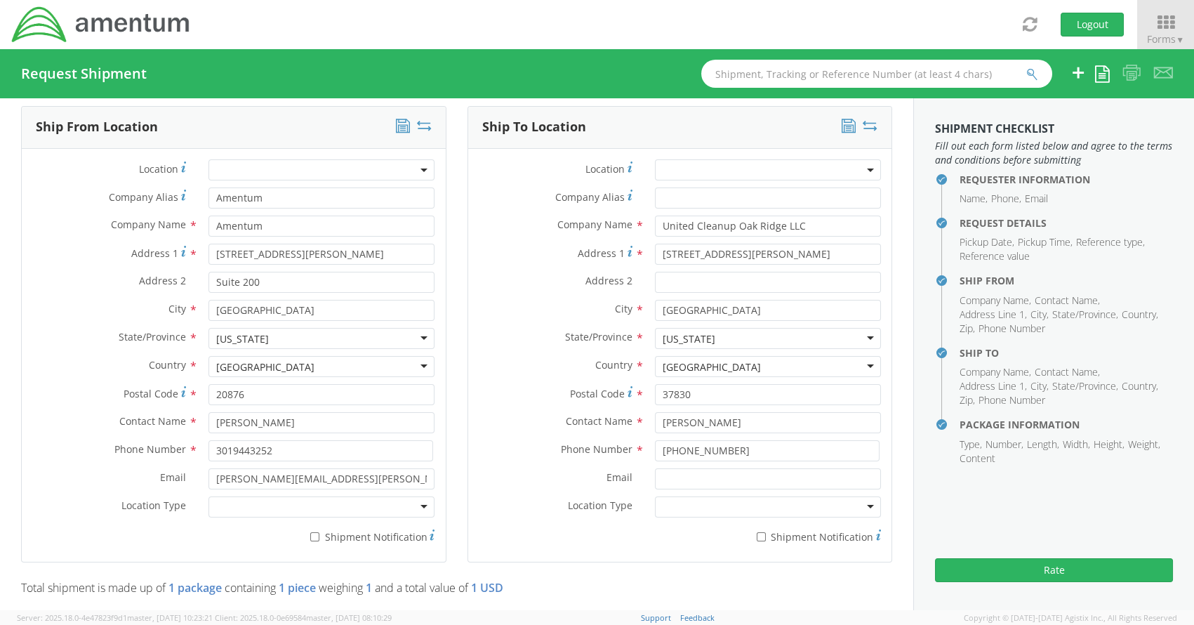
type input "N/A"
click at [716, 253] on input "[STREET_ADDRESS][PERSON_NAME]" at bounding box center [768, 254] width 226 height 21
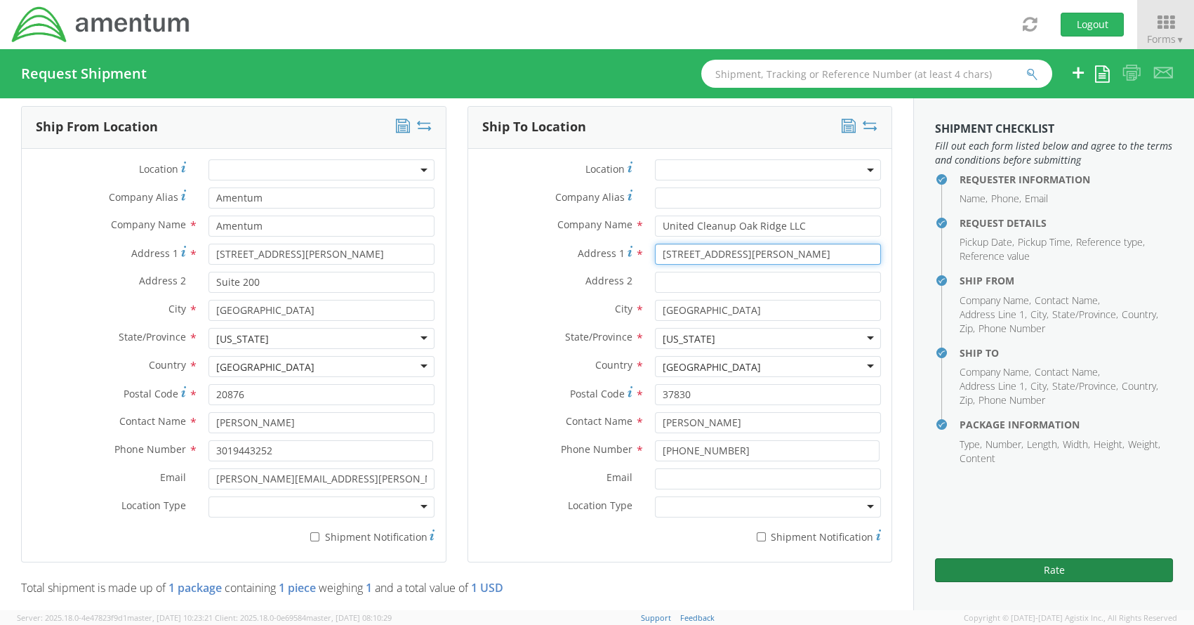
type input "[STREET_ADDRESS][PERSON_NAME]"
click at [1057, 573] on button "Rate" at bounding box center [1054, 570] width 238 height 24
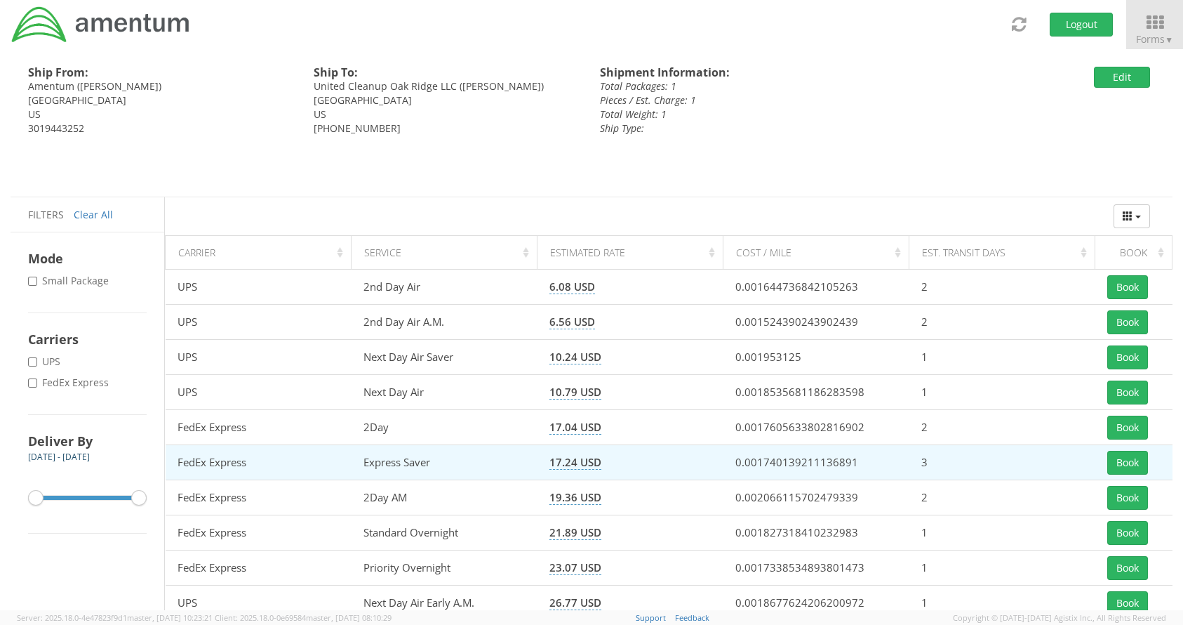
scroll to position [30, 0]
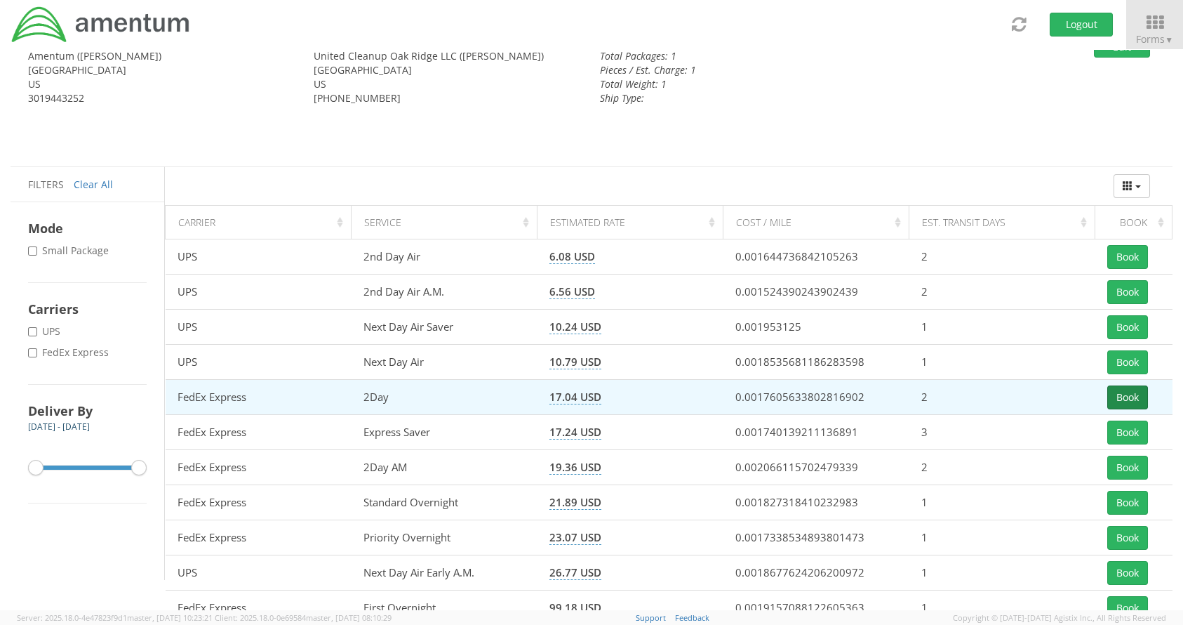
click at [1131, 396] on button "Book" at bounding box center [1128, 397] width 41 height 24
